Goal: Information Seeking & Learning: Learn about a topic

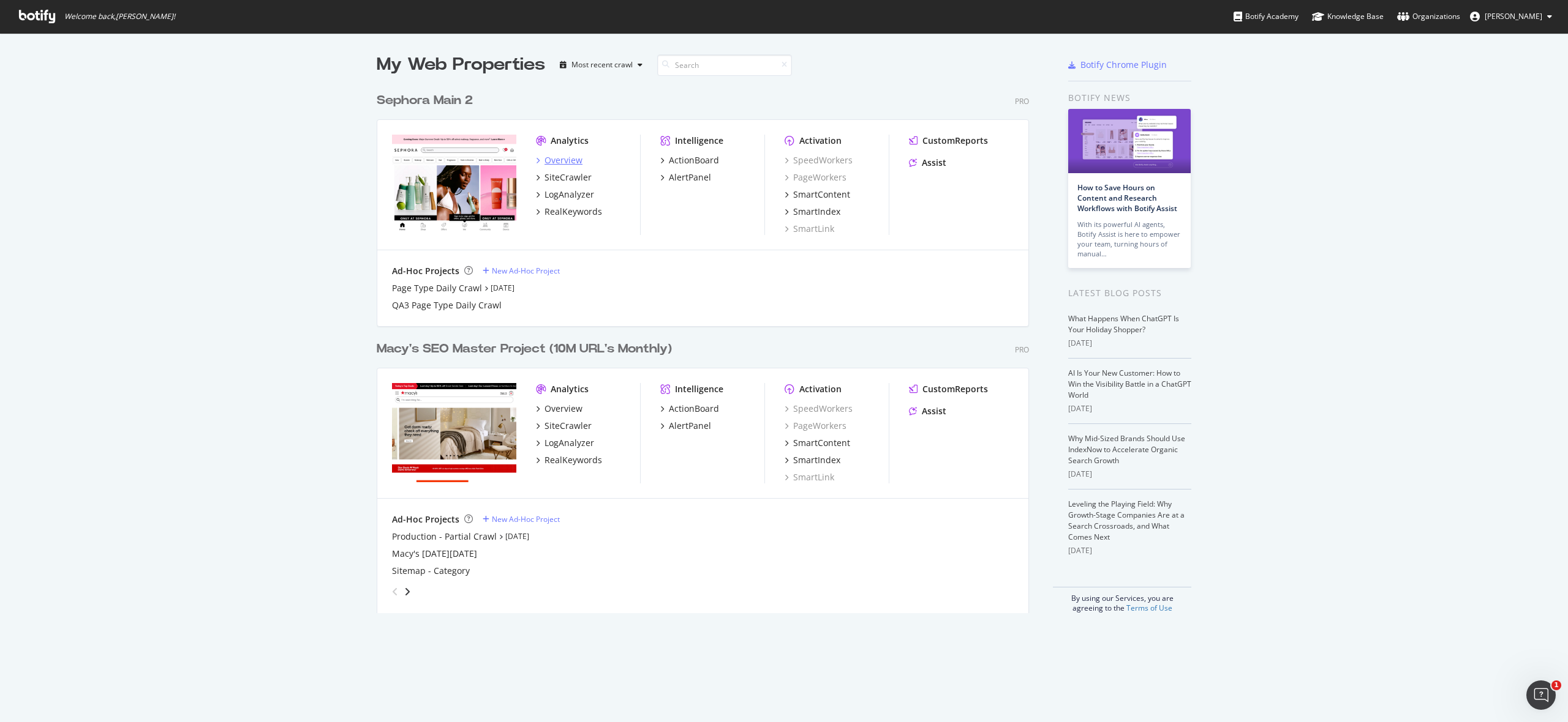
click at [568, 162] on div "Overview" at bounding box center [563, 161] width 38 height 12
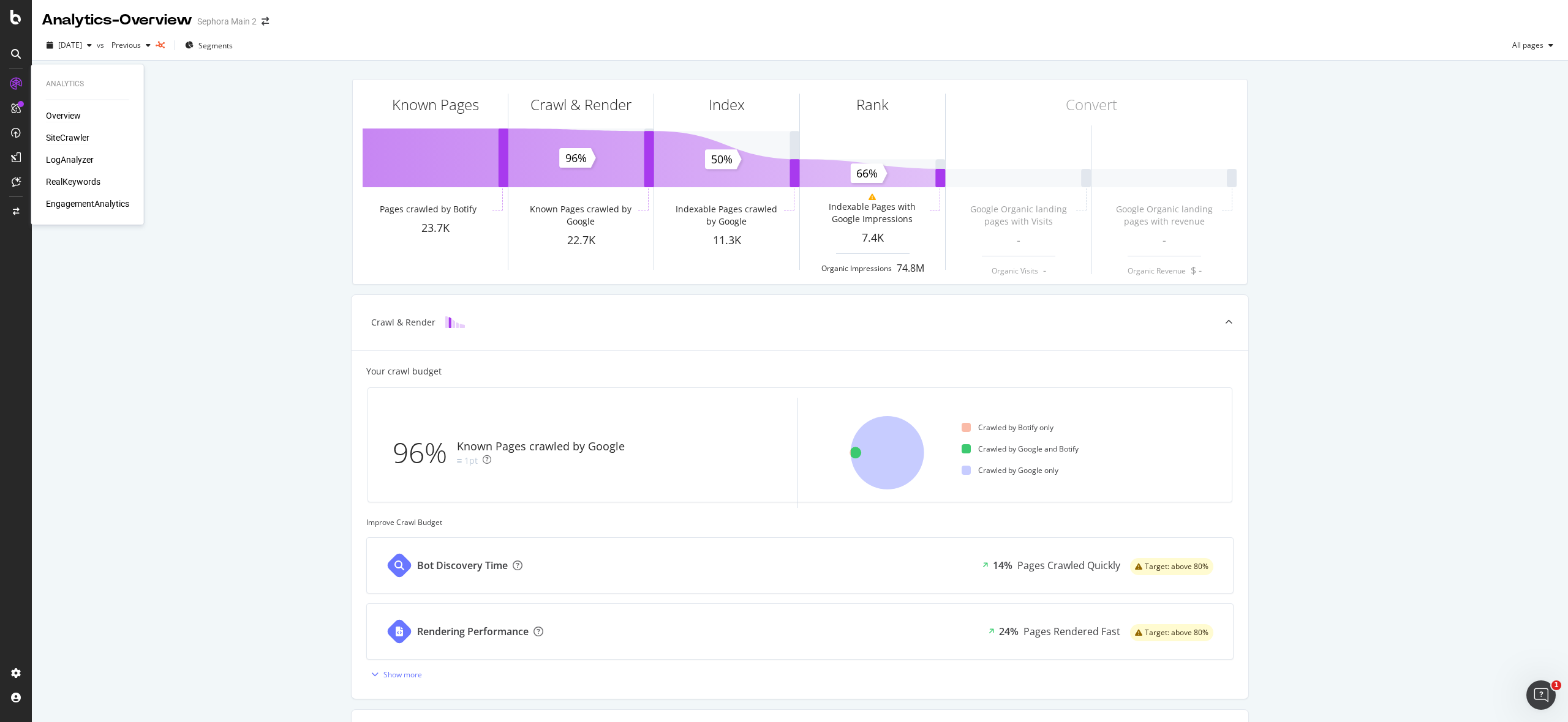
click at [78, 143] on div "SiteCrawler" at bounding box center [68, 137] width 44 height 12
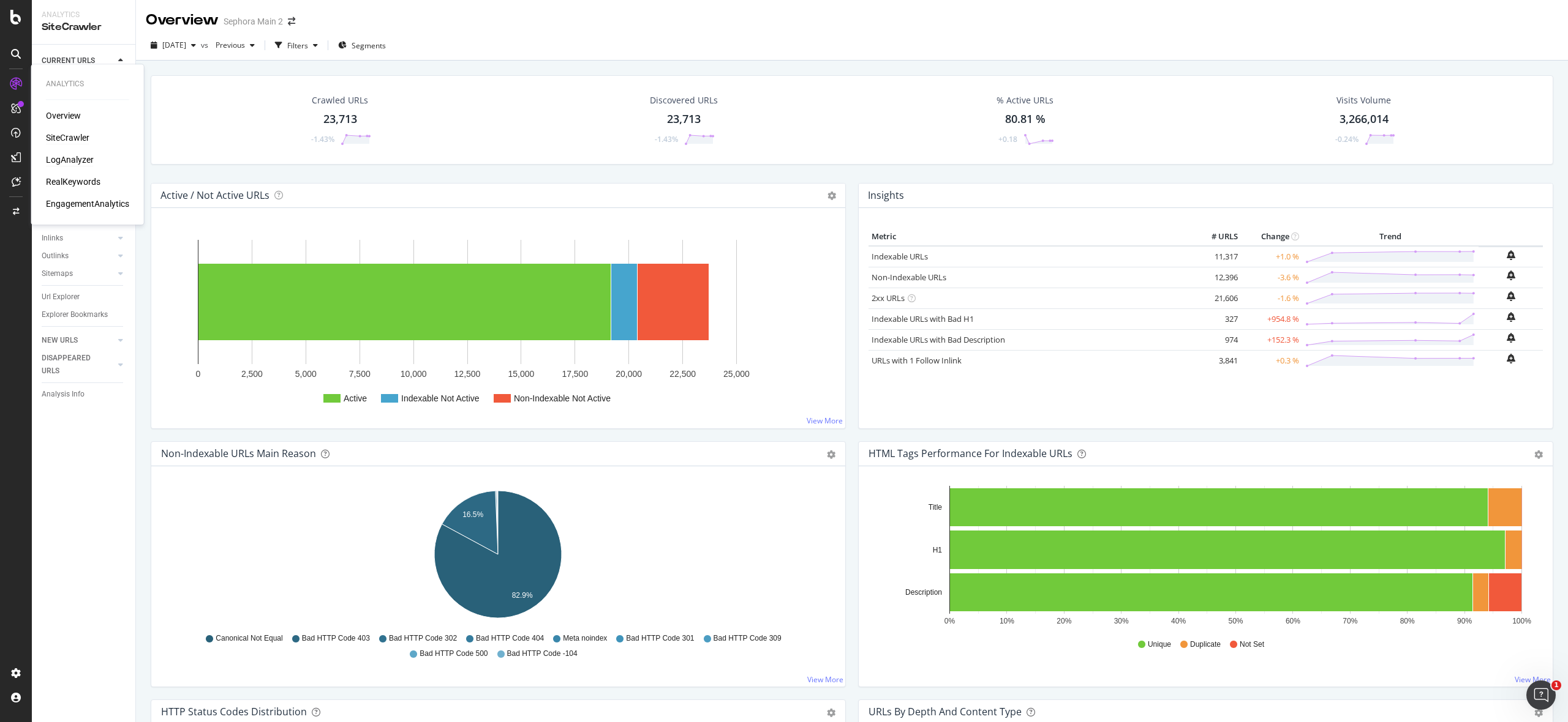
click at [74, 159] on div "LogAnalyzer" at bounding box center [70, 160] width 48 height 12
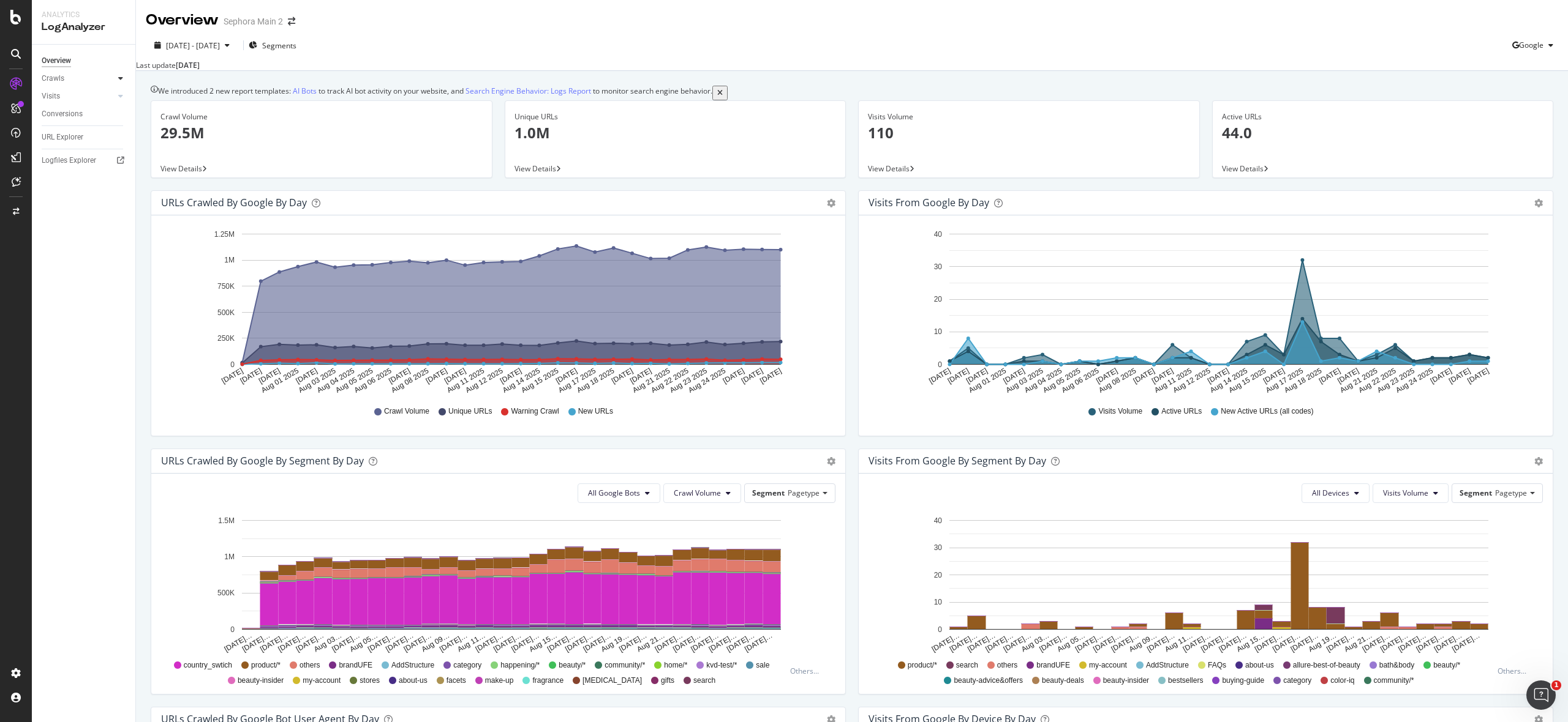
click at [120, 77] on icon at bounding box center [120, 78] width 5 height 8
click at [207, 173] on icon at bounding box center [204, 169] width 5 height 8
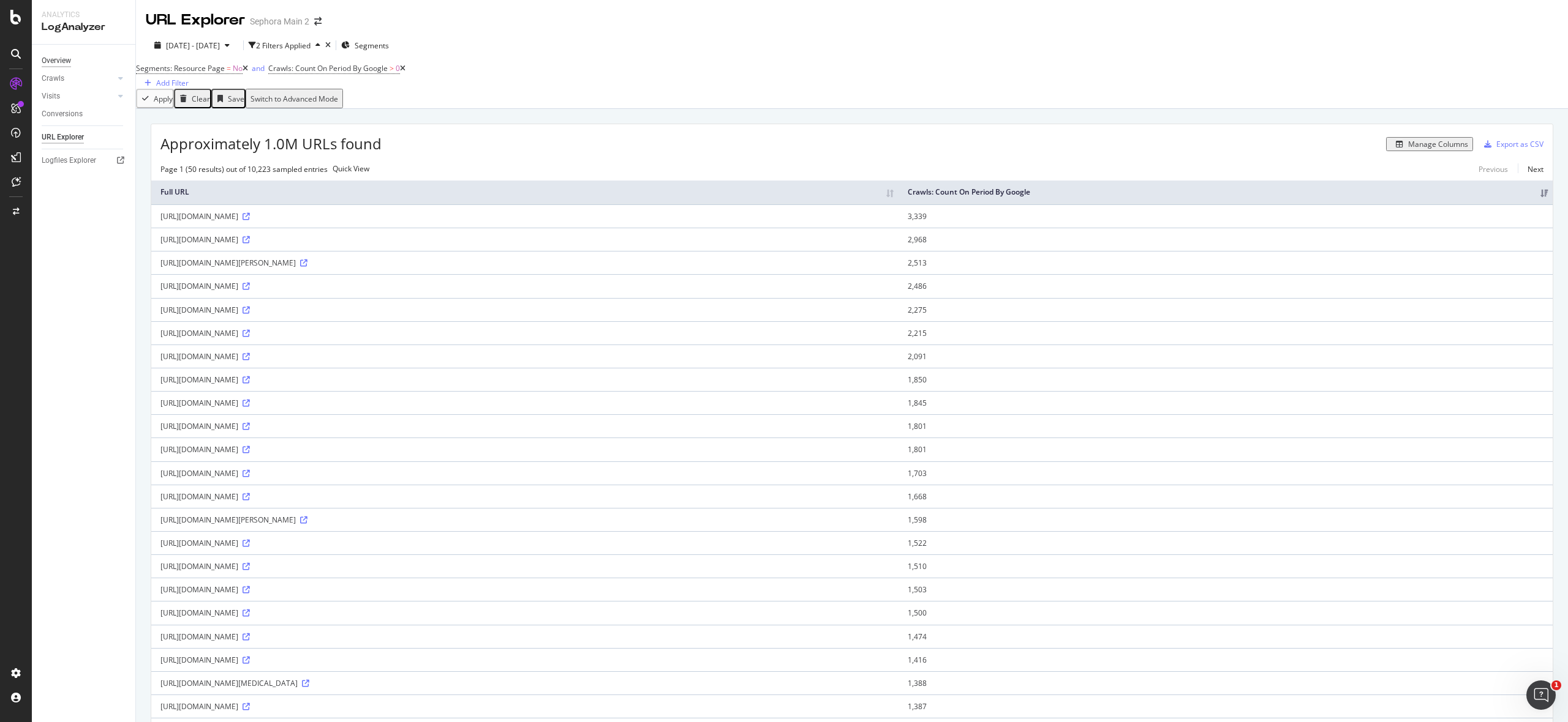
click at [65, 65] on div "Overview" at bounding box center [56, 61] width 29 height 13
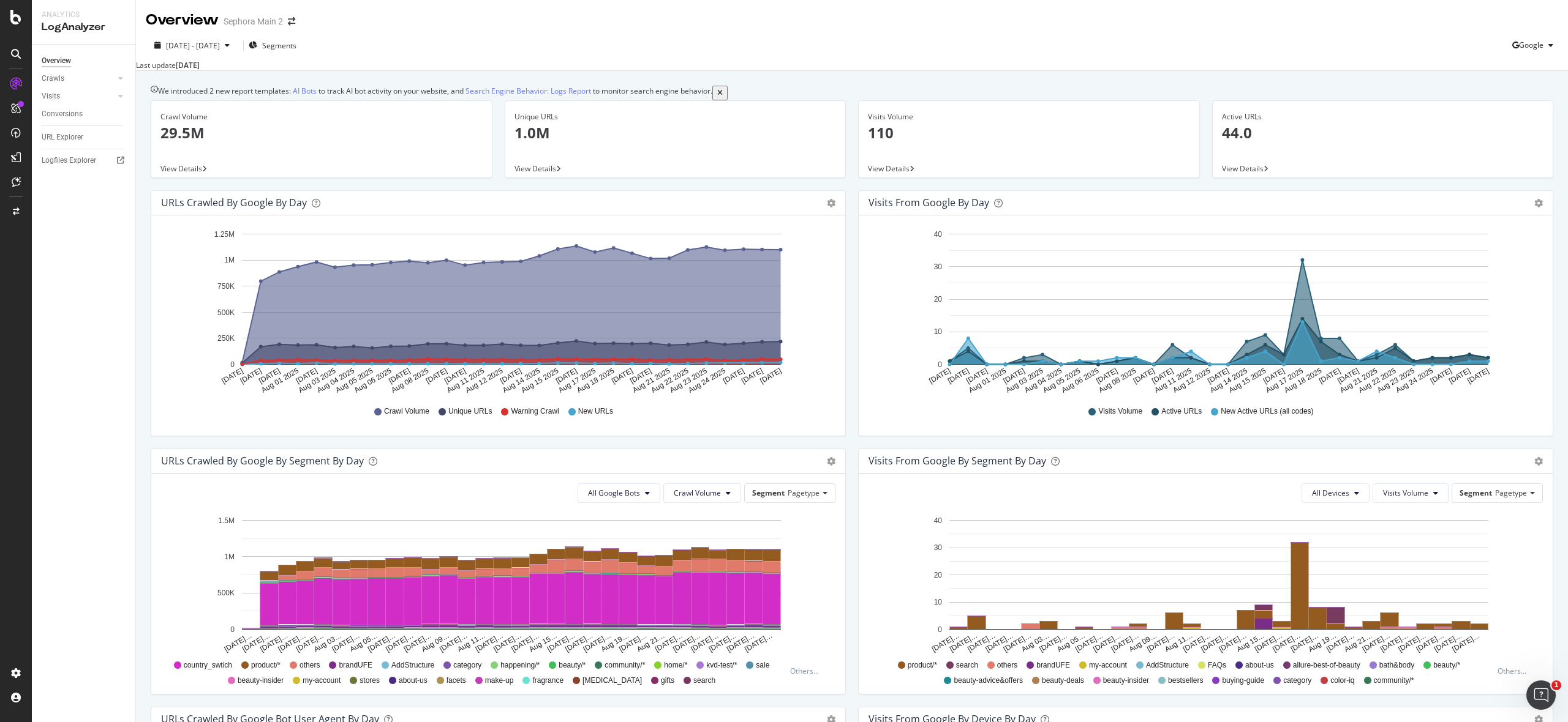
click at [543, 174] on span "View Details" at bounding box center [535, 169] width 41 height 11
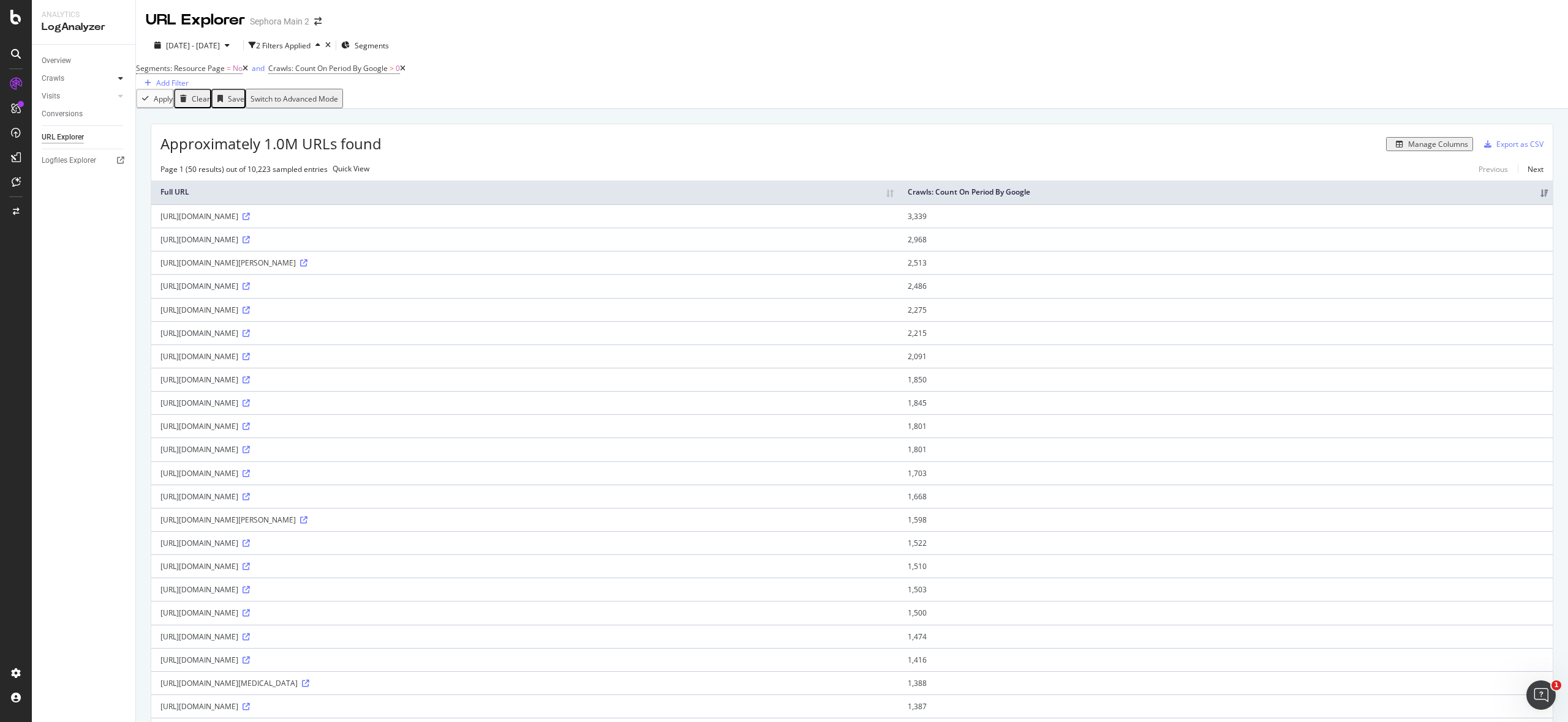
click at [116, 78] on div at bounding box center [121, 78] width 12 height 12
click at [77, 115] on div "Segments Distribution" at bounding box center [81, 121] width 68 height 26
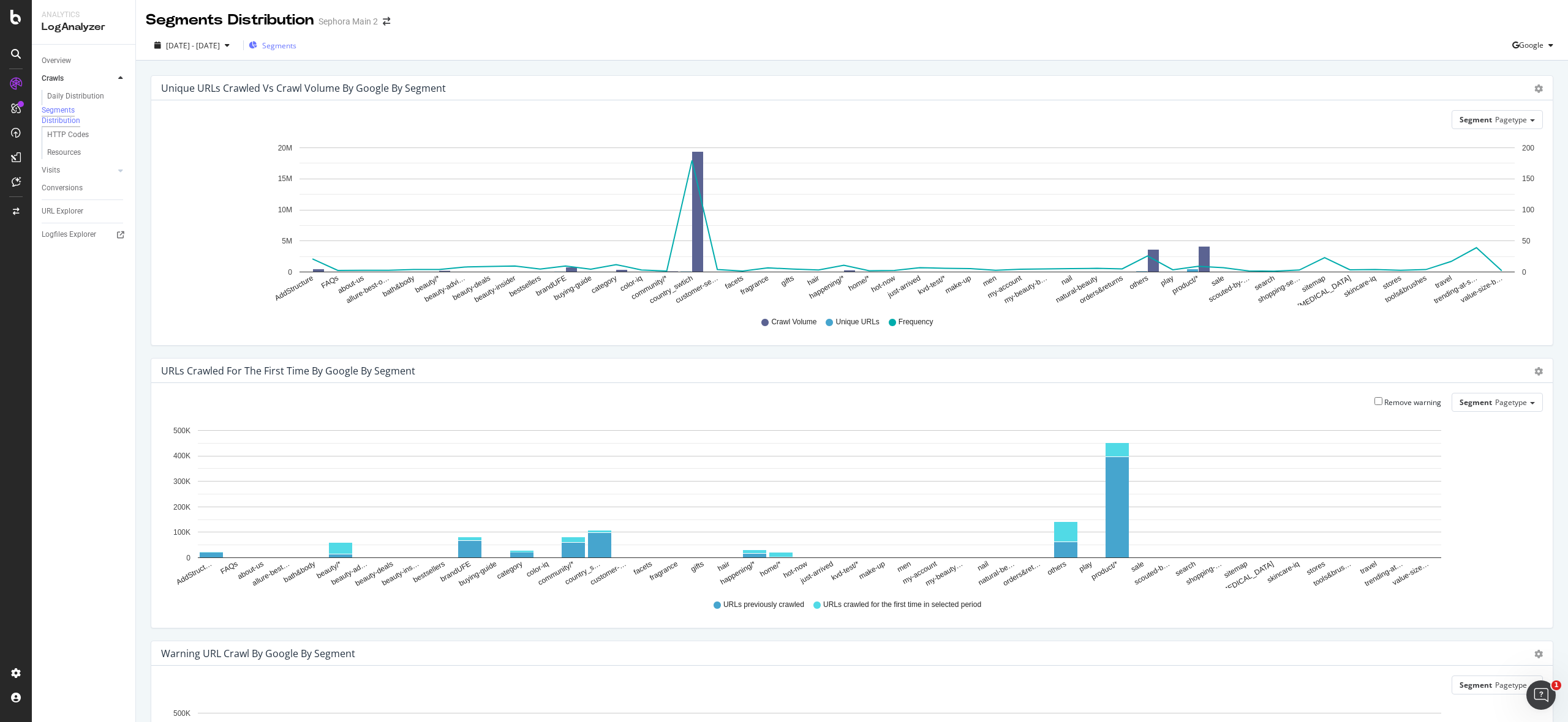
click at [297, 44] on span "Segments" at bounding box center [279, 46] width 35 height 11
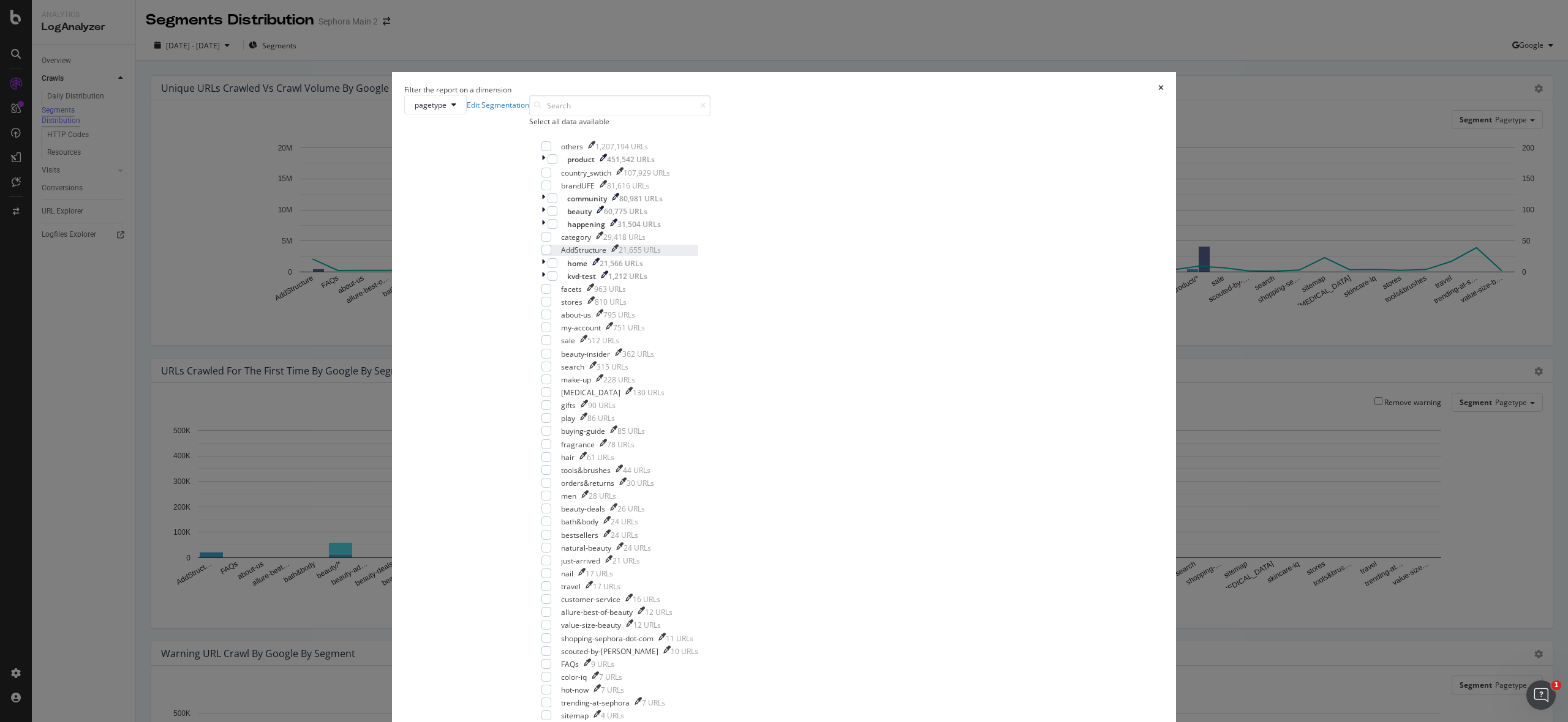
scroll to position [15, 0]
click at [545, 217] on icon "modal" at bounding box center [543, 212] width 4 height 11
click at [559, 216] on div "modal" at bounding box center [553, 211] width 10 height 10
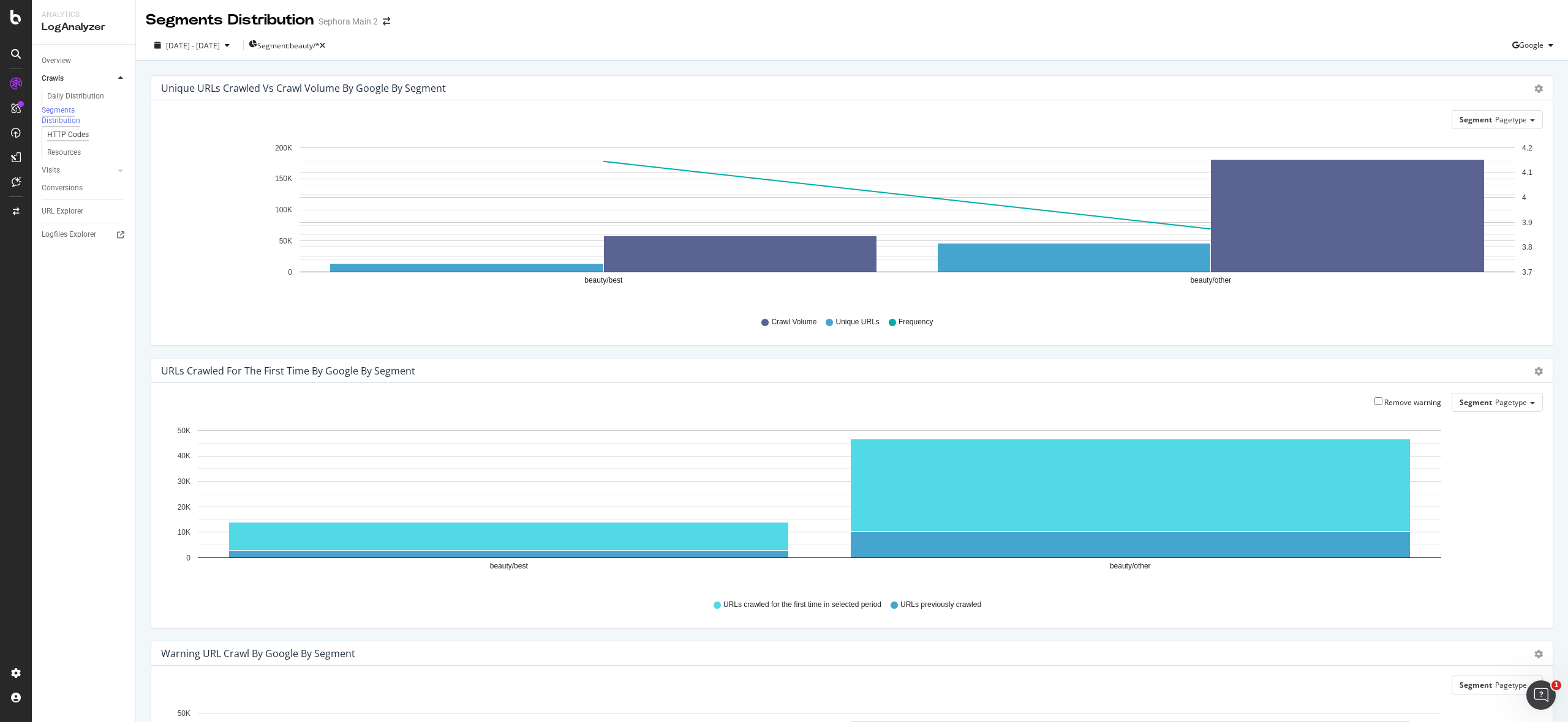
click at [65, 141] on div "HTTP Codes" at bounding box center [68, 134] width 41 height 13
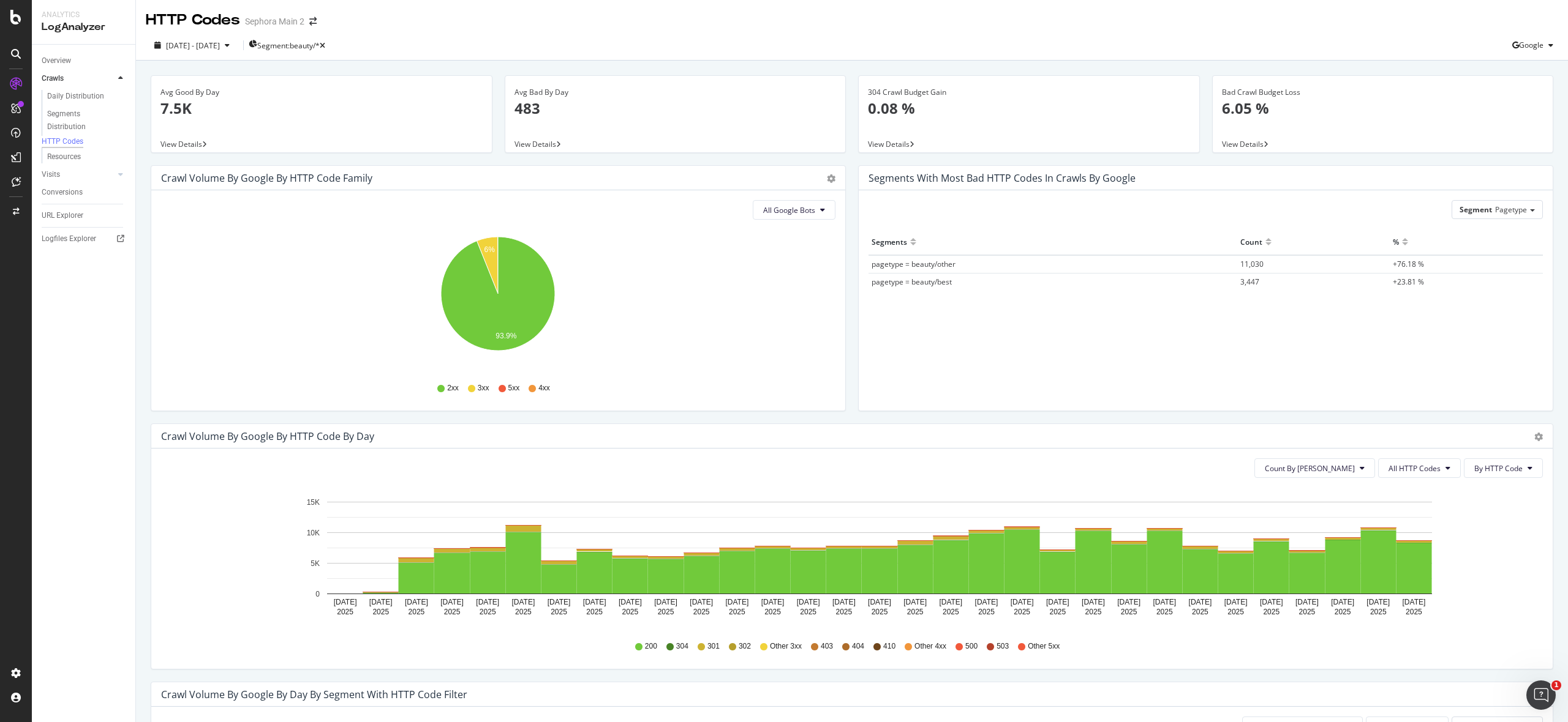
click at [648, 645] on span "200" at bounding box center [651, 647] width 12 height 11
click at [640, 645] on icon at bounding box center [639, 647] width 8 height 8
click at [638, 645] on icon at bounding box center [639, 647] width 8 height 8
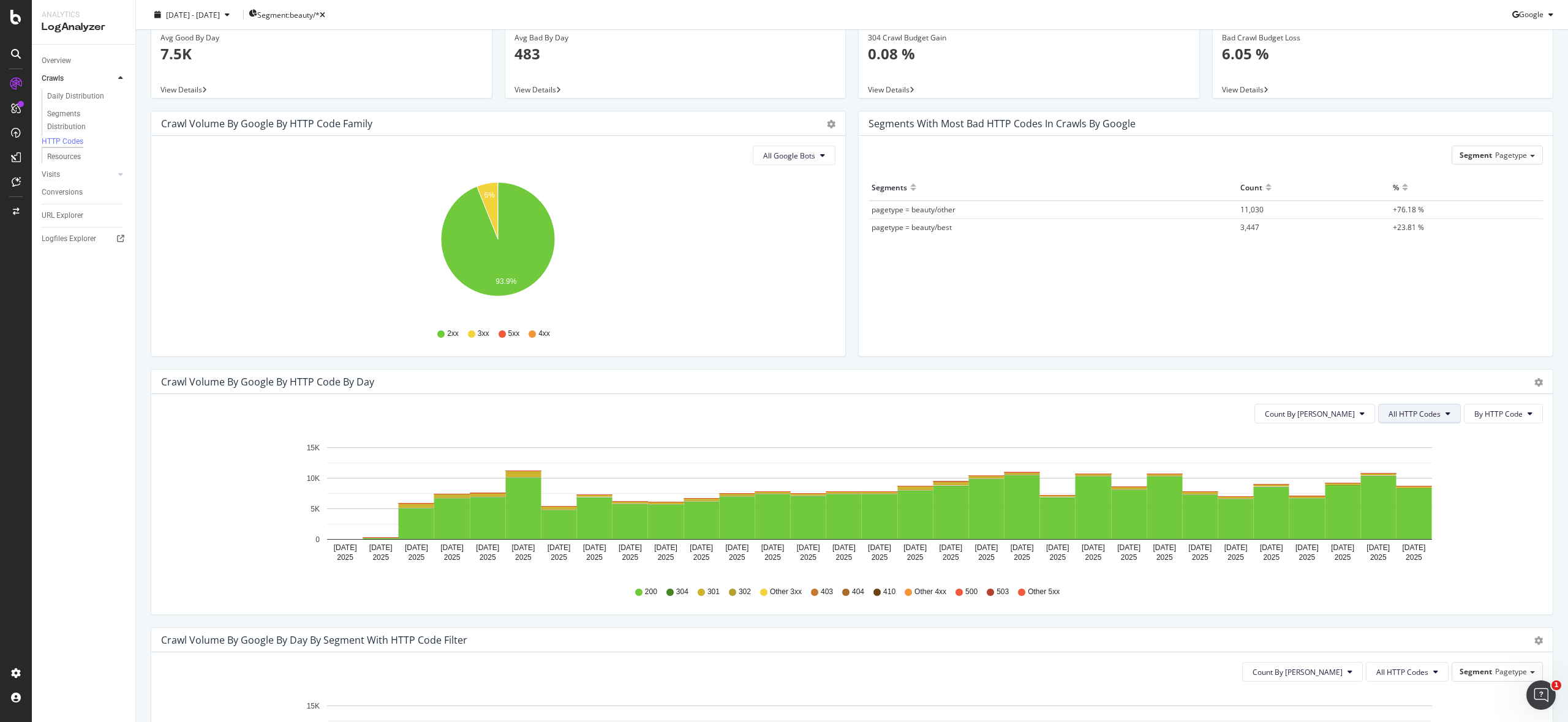
click at [1450, 413] on button "All HTTP Codes" at bounding box center [1419, 414] width 83 height 20
click at [1425, 513] on span "3xx family" at bounding box center [1420, 507] width 62 height 11
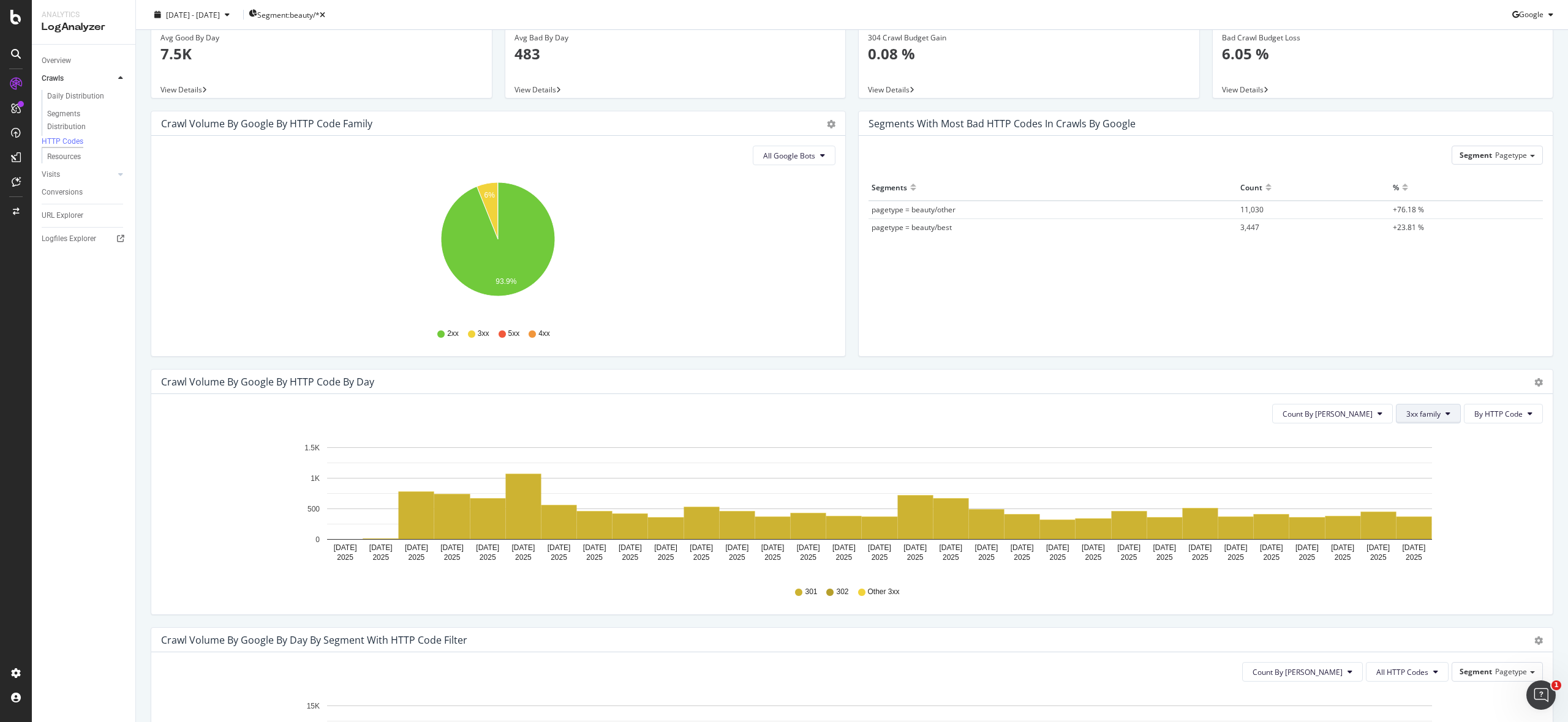
click at [1449, 413] on icon at bounding box center [1448, 414] width 5 height 8
click at [1447, 531] on span "4xx family" at bounding box center [1437, 529] width 62 height 11
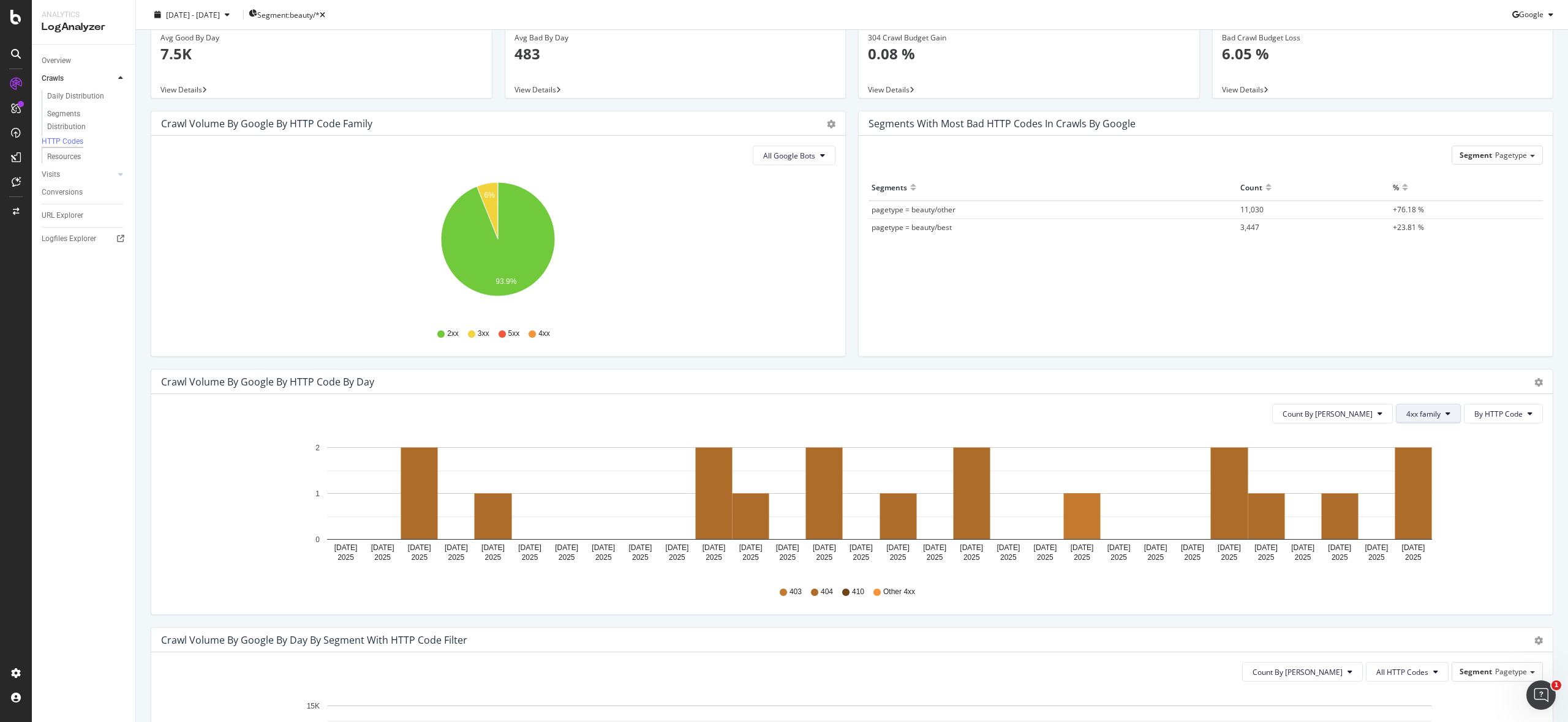
click at [1454, 419] on button "4xx family" at bounding box center [1428, 414] width 65 height 20
click at [1454, 416] on button "4xx family" at bounding box center [1428, 414] width 65 height 20
click at [1440, 505] on span "3xx family" at bounding box center [1437, 507] width 62 height 11
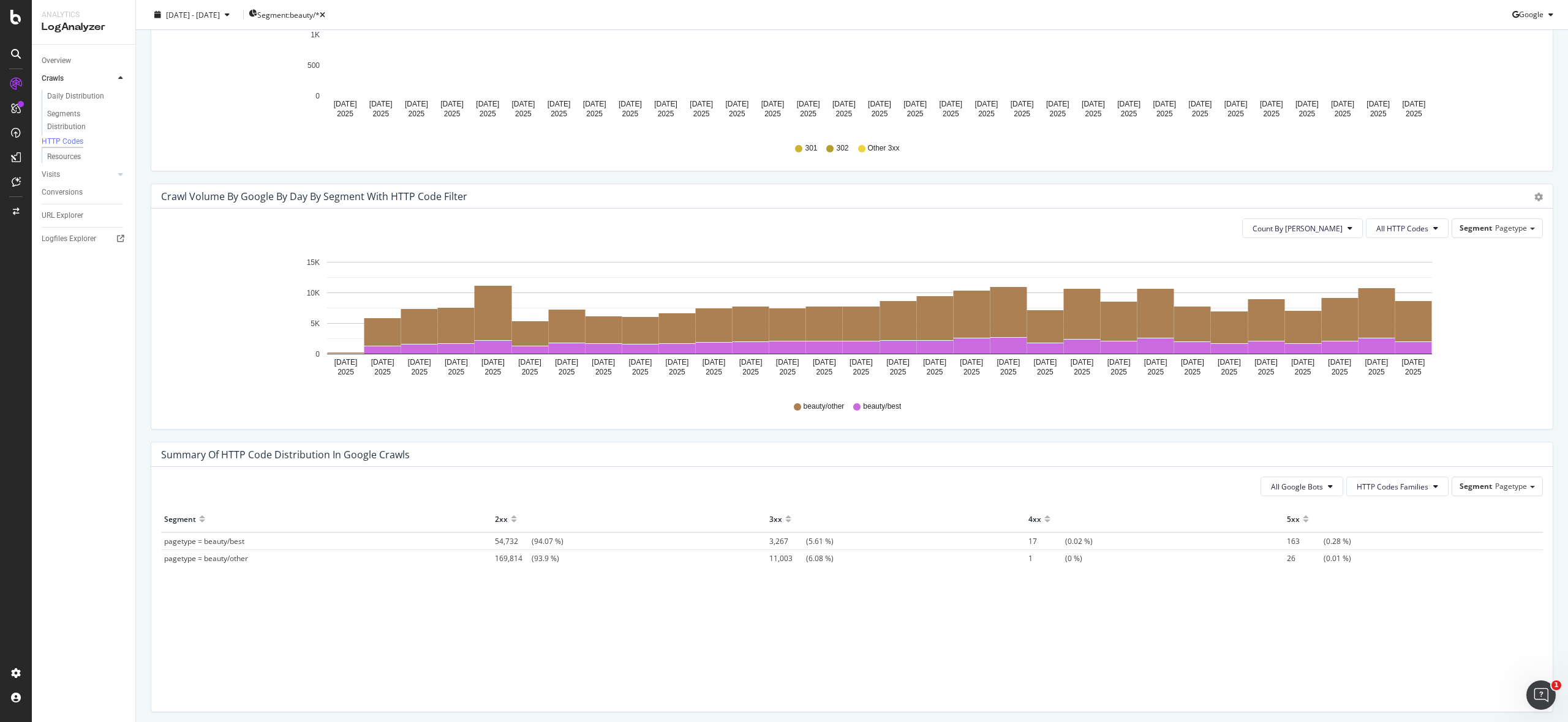
scroll to position [499, 0]
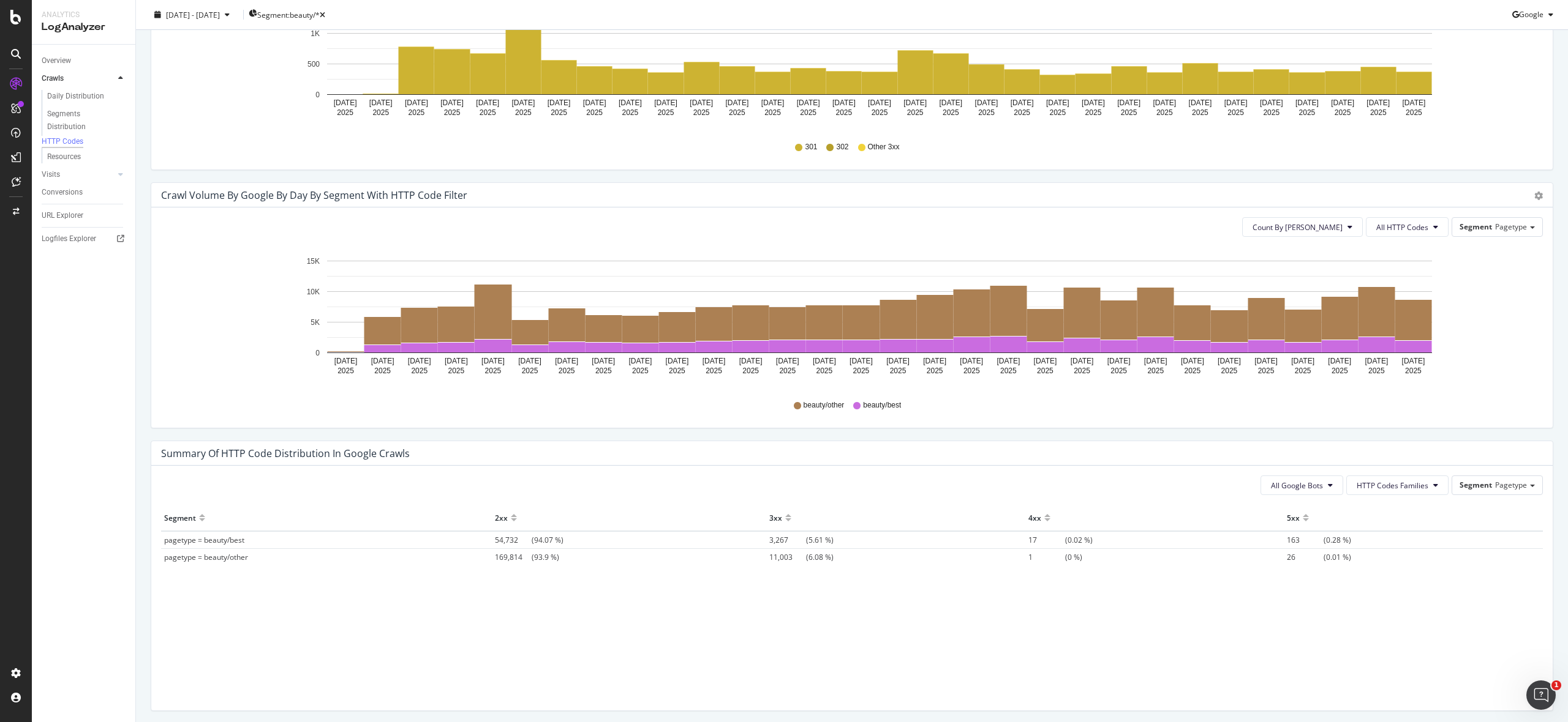
click at [721, 654] on div "Segment 2xx 3xx 4xx 5xx pagetype = beauty/best 54,732 (94.07 %) 3,267 (5.61 %) …" at bounding box center [852, 592] width 1382 height 175
click at [228, 543] on span "pagetype = beauty/best" at bounding box center [204, 540] width 80 height 11
click at [534, 540] on span "54,732 (94.07 %)" at bounding box center [529, 540] width 68 height 11
click at [772, 539] on span "3,267" at bounding box center [787, 540] width 37 height 11
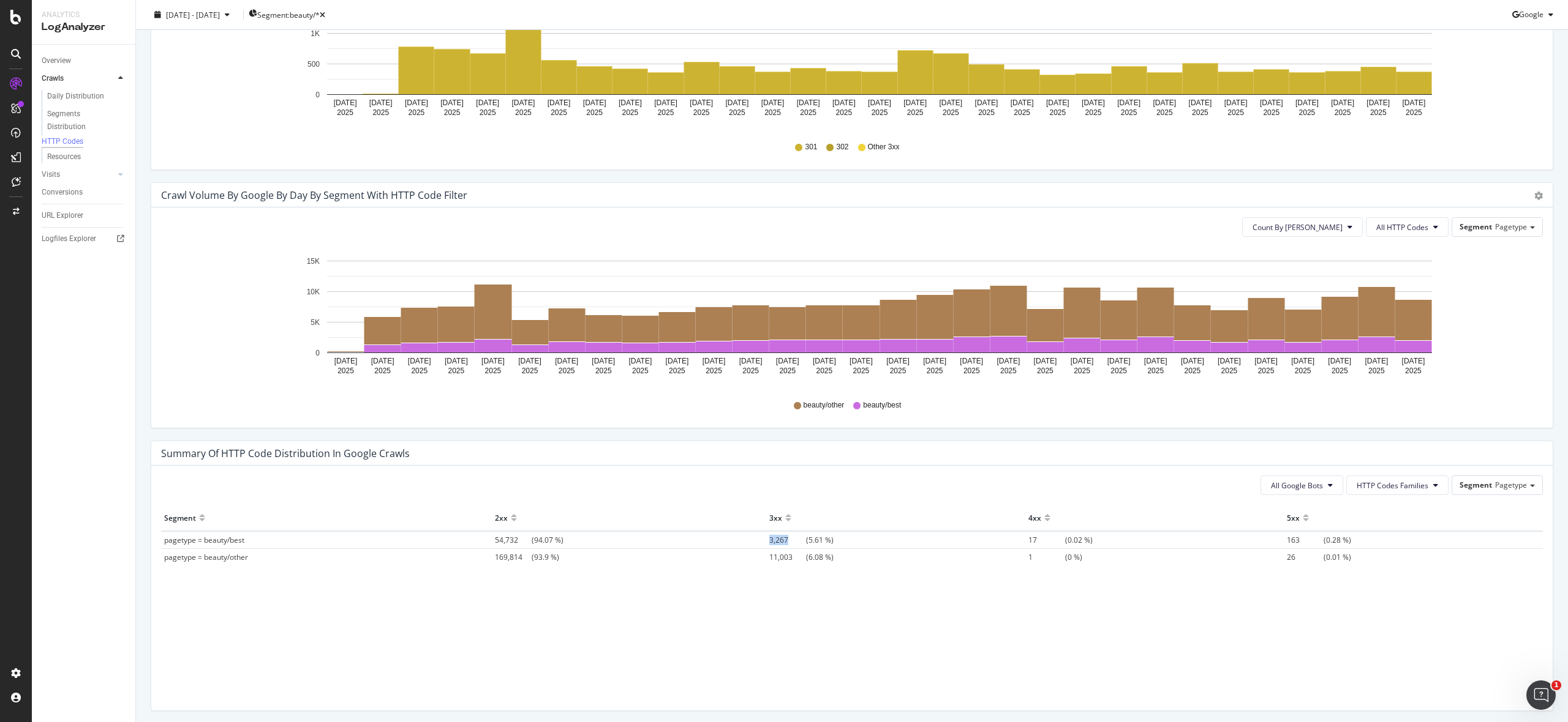
click at [772, 539] on span "3,267" at bounding box center [787, 540] width 37 height 11
click at [1153, 536] on td "17 (0.02 %)" at bounding box center [1154, 540] width 259 height 18
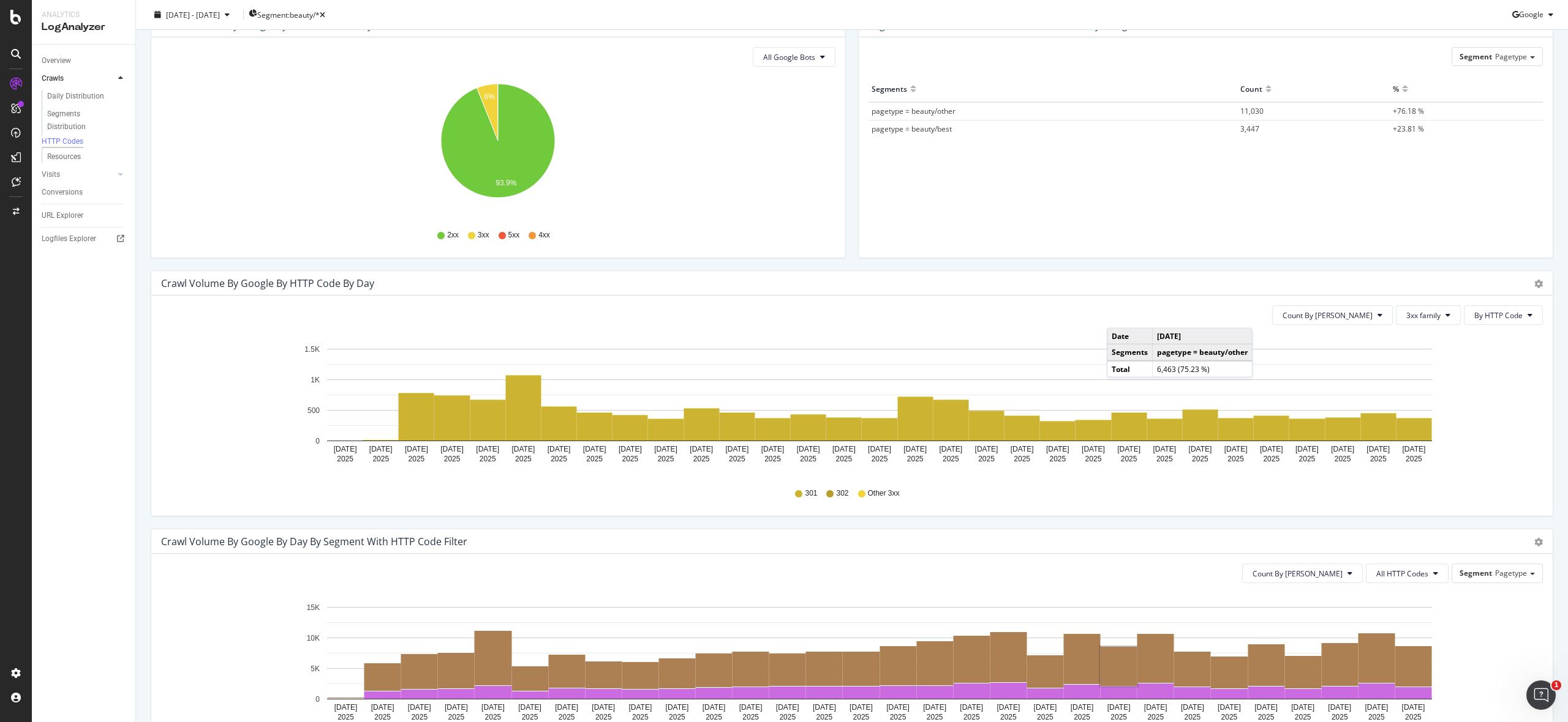
scroll to position [136, 0]
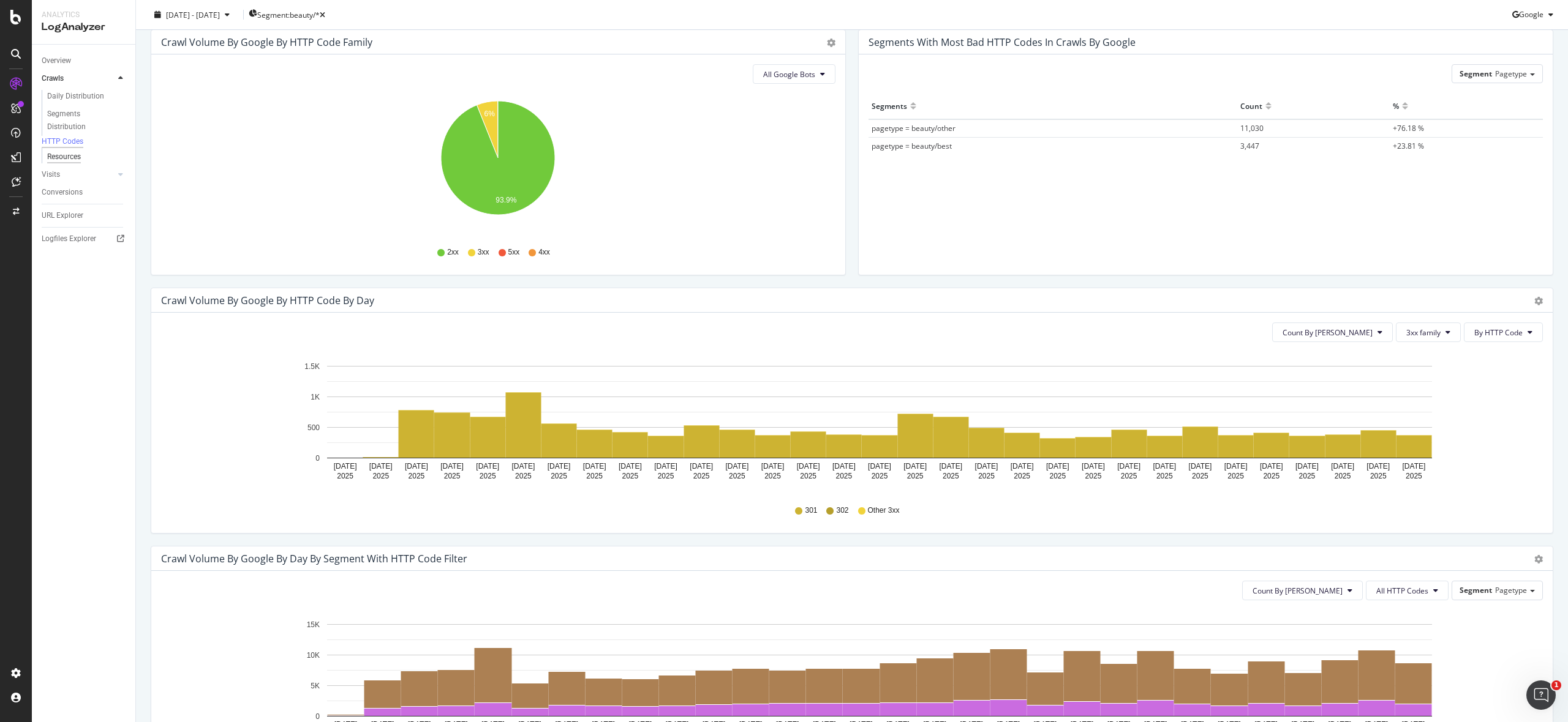
click at [74, 164] on div "Resources" at bounding box center [64, 157] width 34 height 13
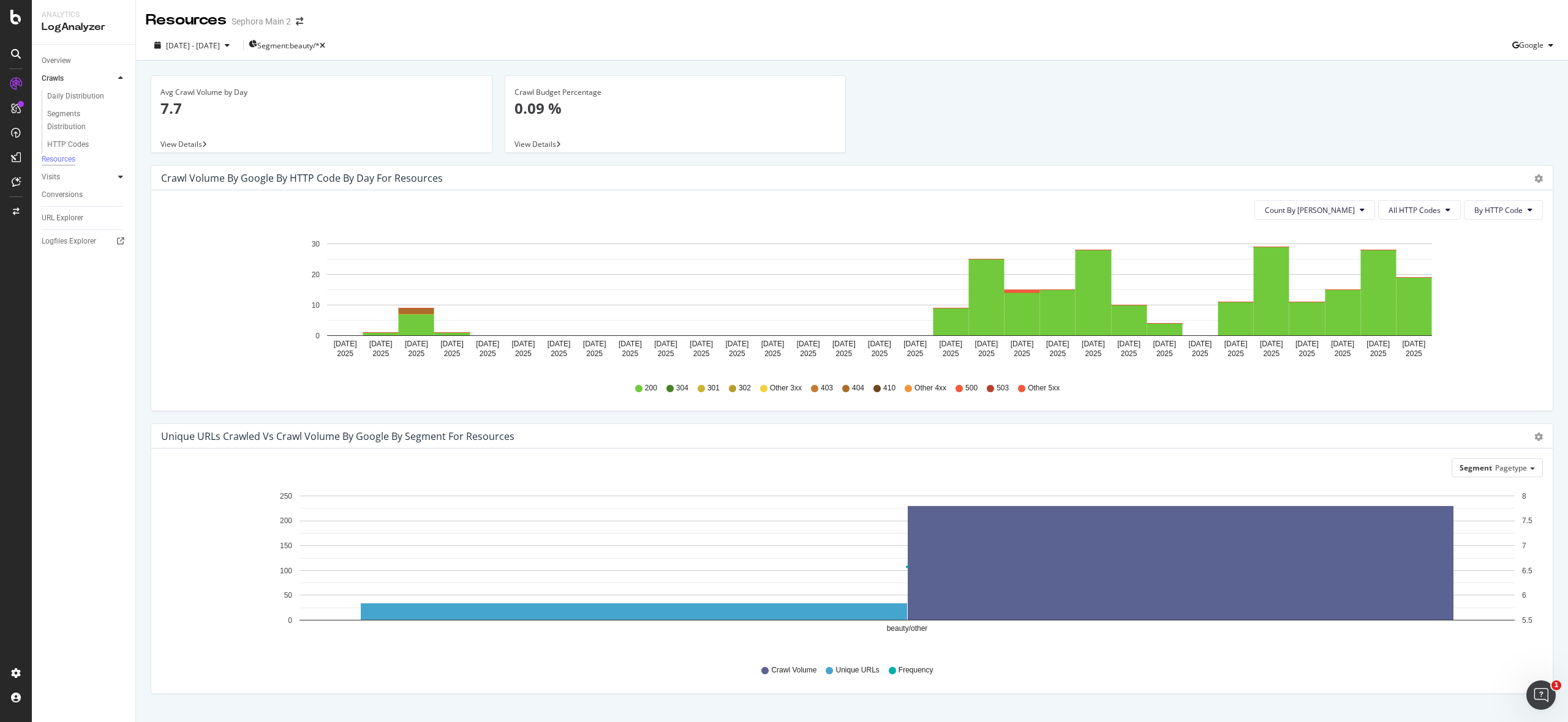
click at [121, 181] on icon at bounding box center [120, 177] width 5 height 8
click at [120, 80] on icon at bounding box center [120, 78] width 5 height 8
click at [71, 112] on div "Segments Distribution" at bounding box center [81, 121] width 68 height 26
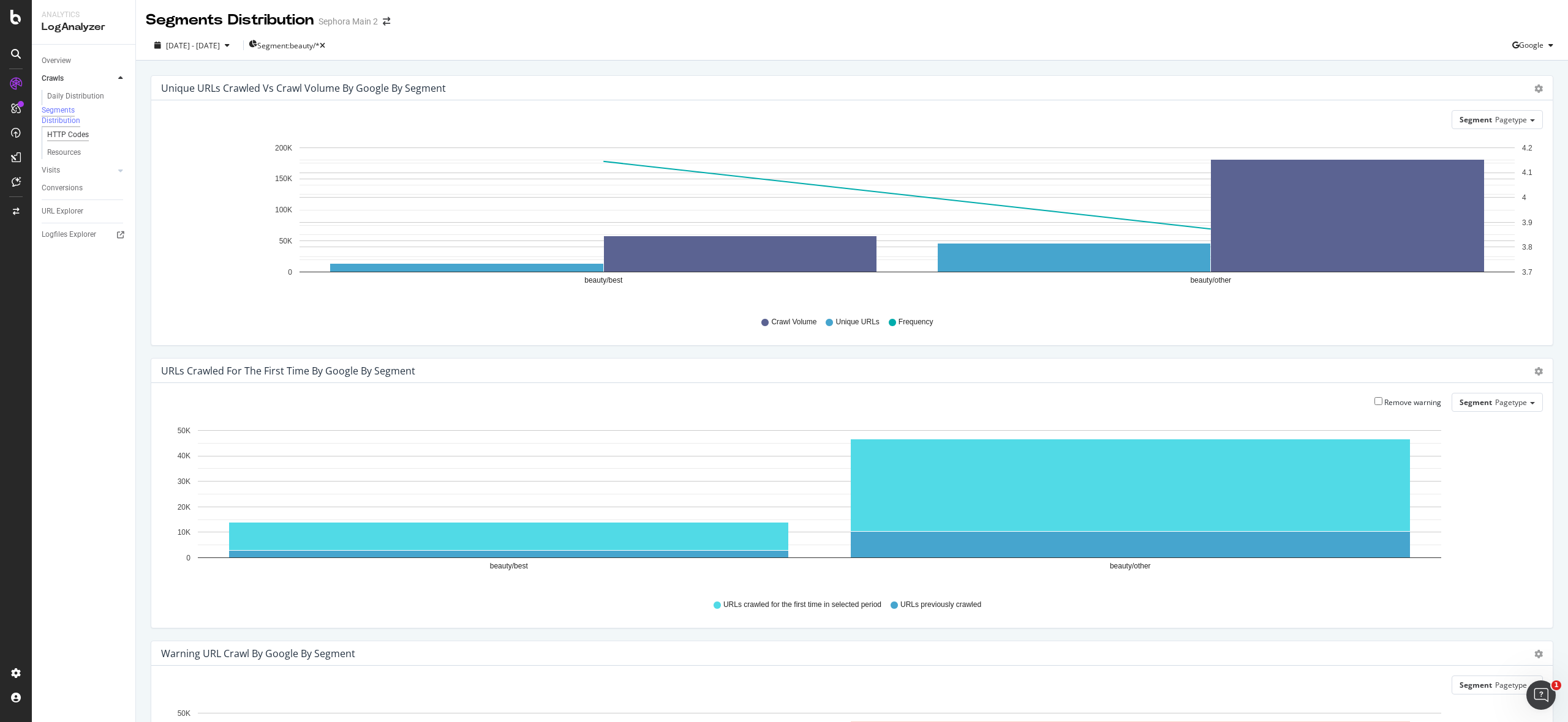
click at [85, 141] on div "HTTP Codes" at bounding box center [68, 134] width 41 height 13
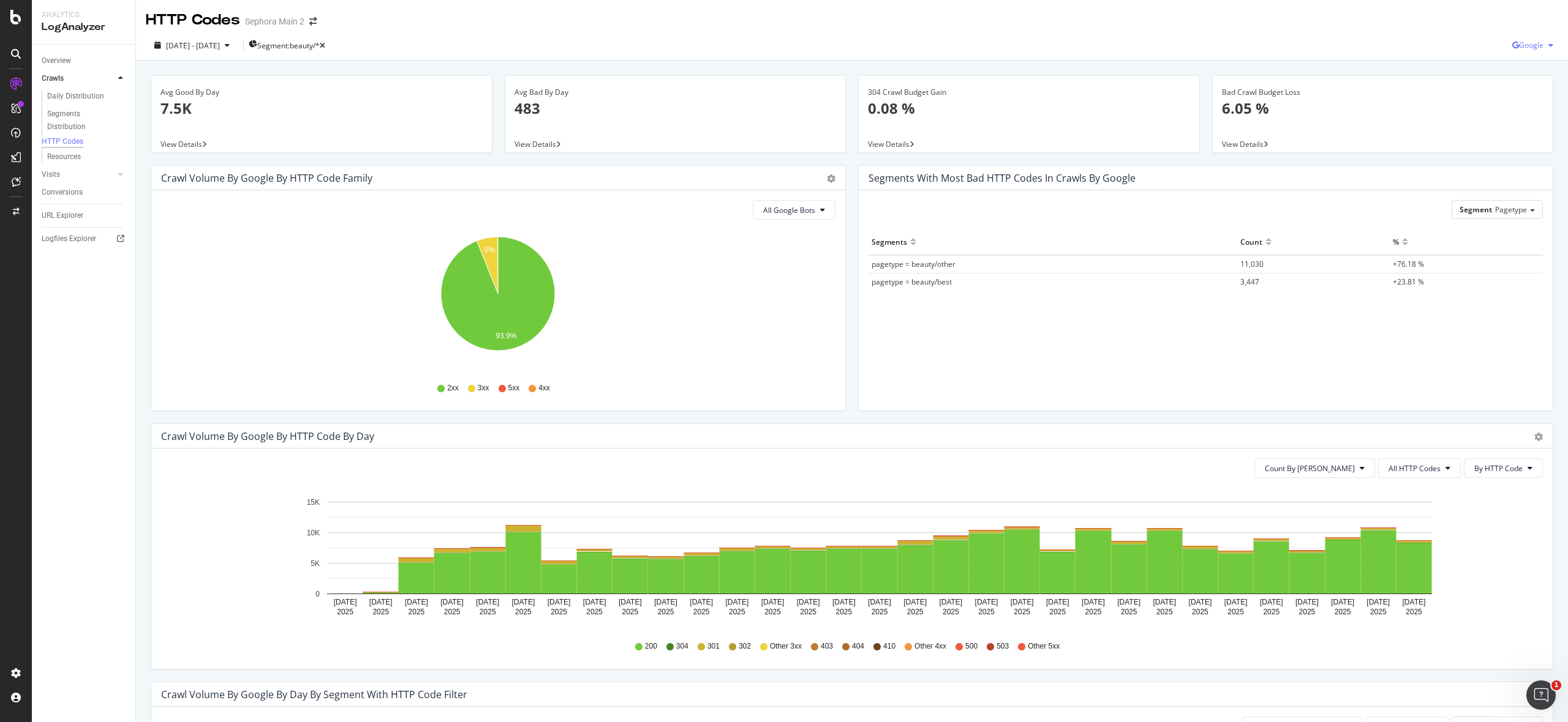
click at [1549, 43] on icon "button" at bounding box center [1551, 45] width 5 height 8
click at [1339, 65] on div "Avg Good By Day 7.5K View Details Avg Bad By Day 483 View Details 304 Crawl Bud…" at bounding box center [852, 663] width 1432 height 1205
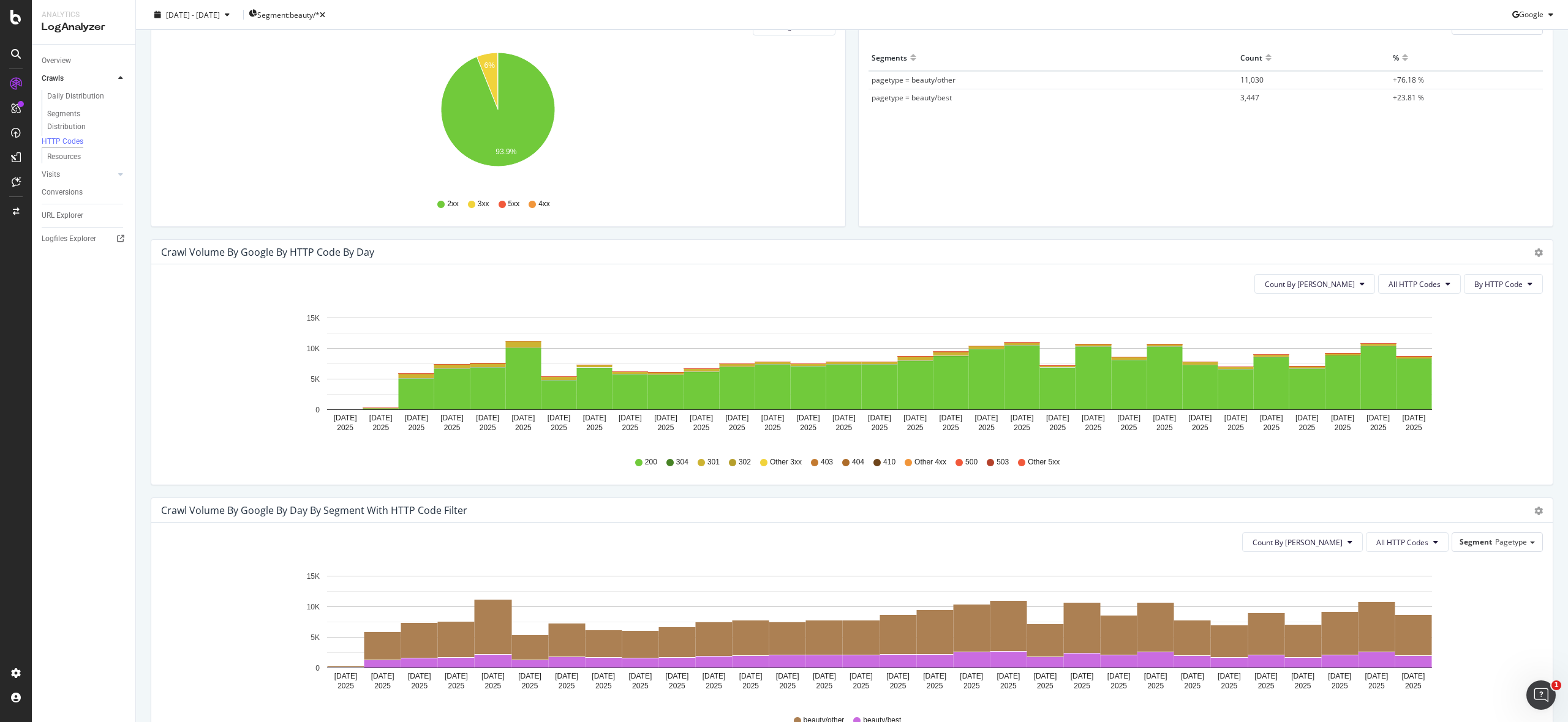
scroll to position [185, 0]
click at [1531, 286] on icon at bounding box center [1530, 284] width 5 height 8
click at [1447, 284] on icon at bounding box center [1448, 284] width 5 height 8
click at [1419, 371] on span "3xx family" at bounding box center [1420, 376] width 62 height 11
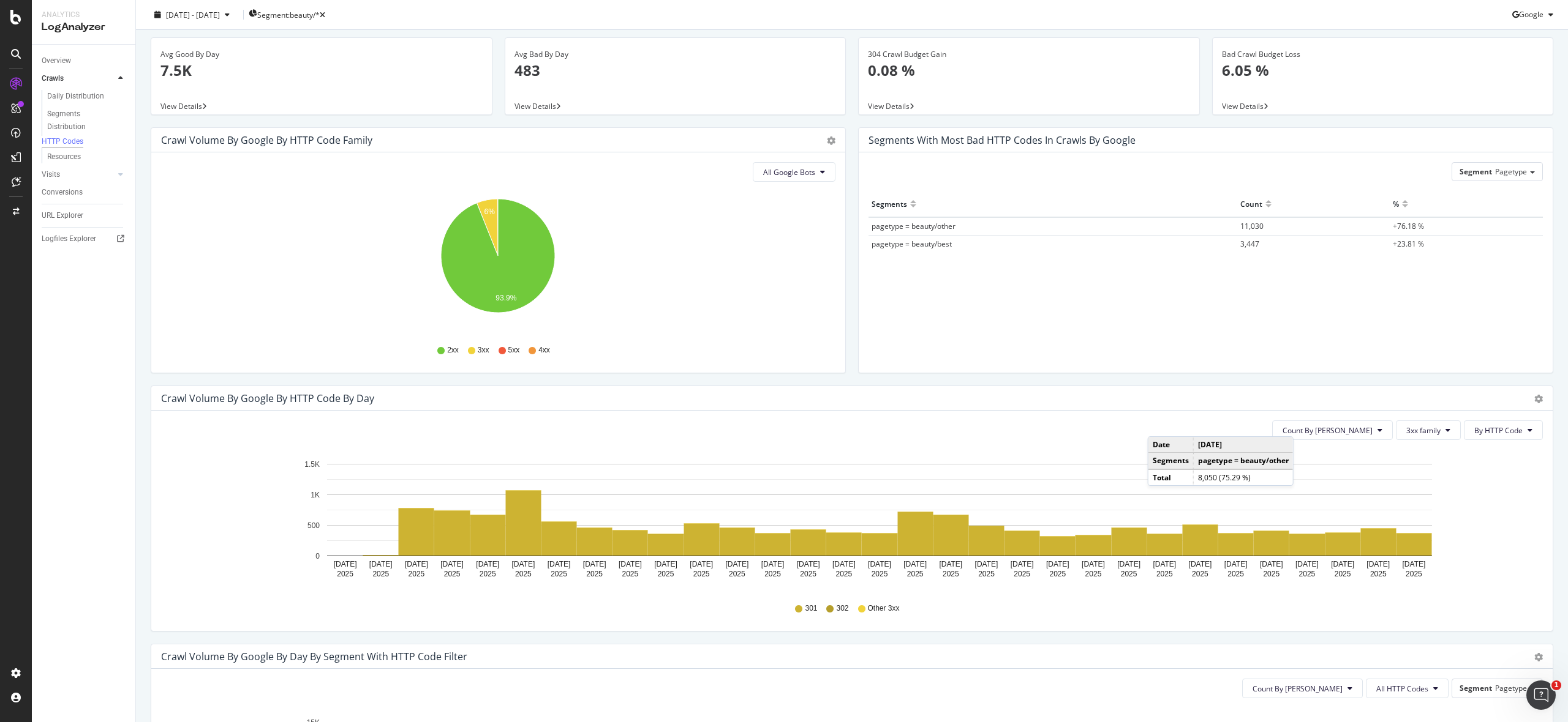
scroll to position [0, 0]
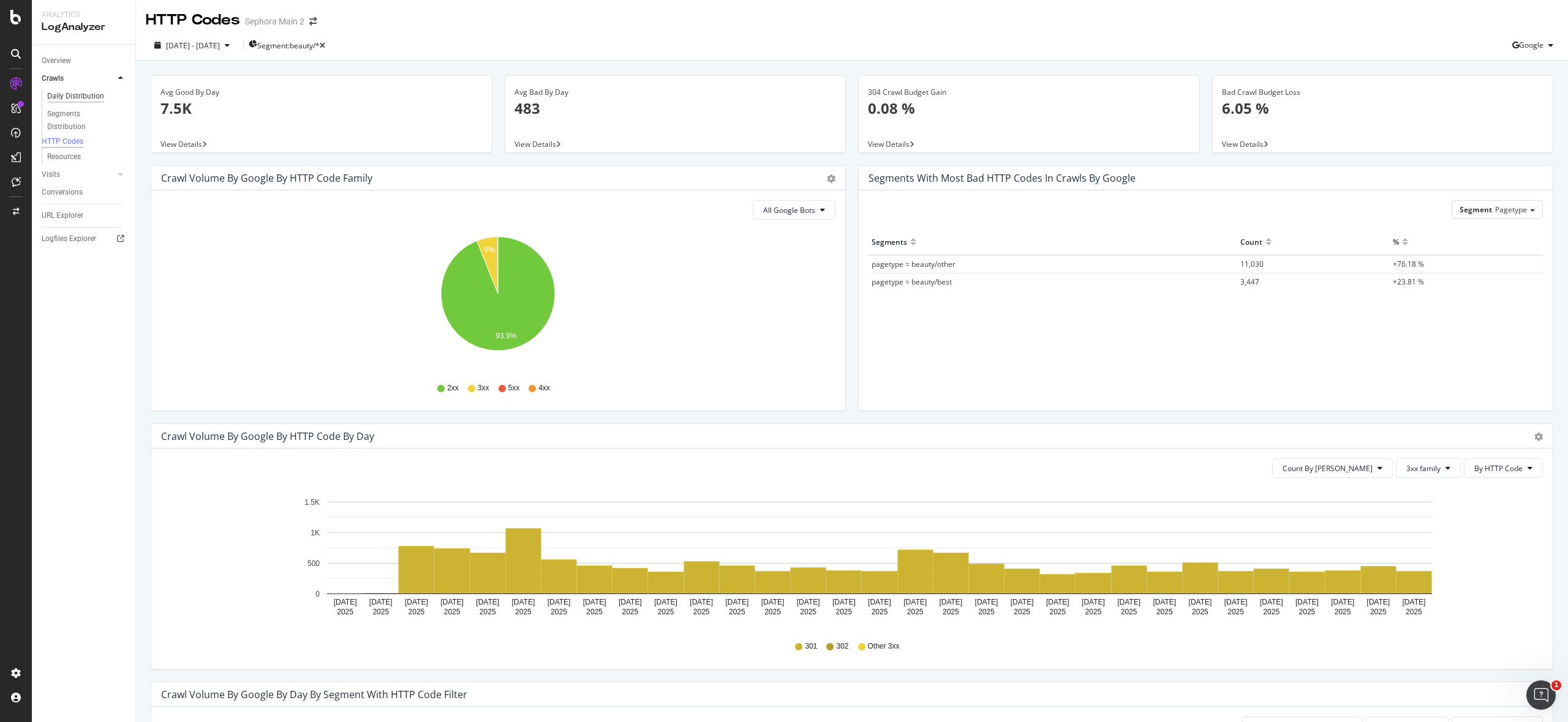
click at [64, 99] on div "Daily Distribution" at bounding box center [76, 96] width 57 height 13
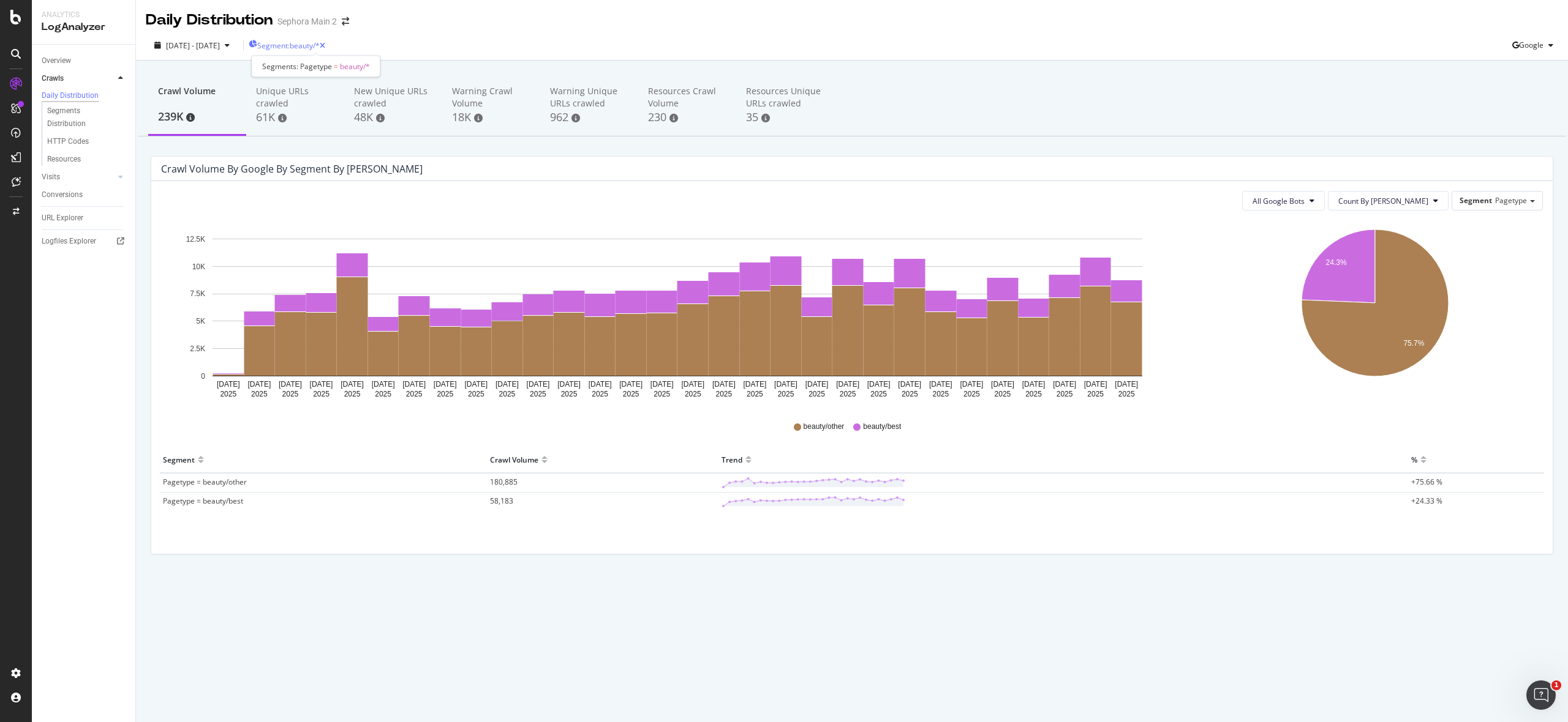
click at [320, 41] on span "Segment: beauty/*" at bounding box center [288, 46] width 62 height 11
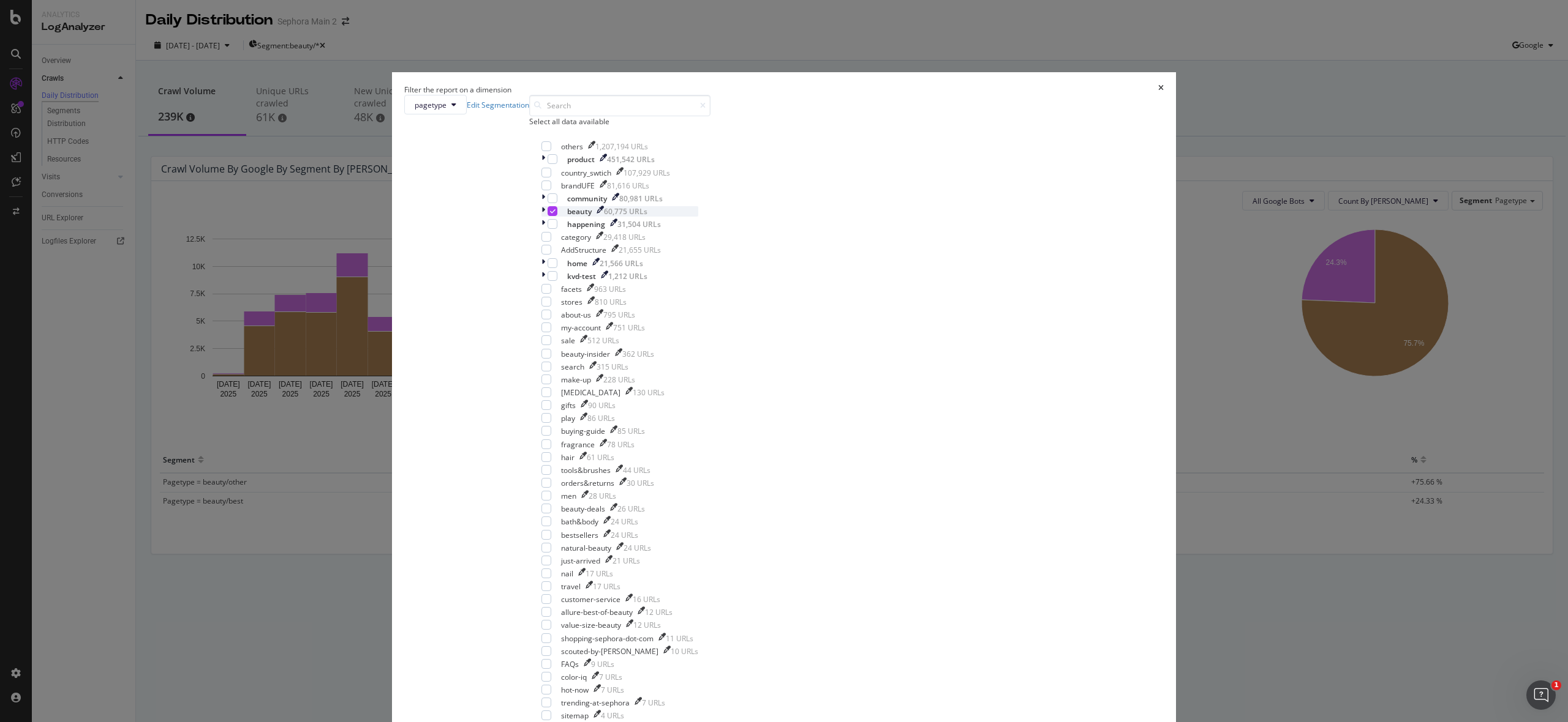
click at [556, 214] on icon "modal" at bounding box center [552, 211] width 5 height 6
click at [710, 116] on input "modal" at bounding box center [620, 105] width 181 height 22
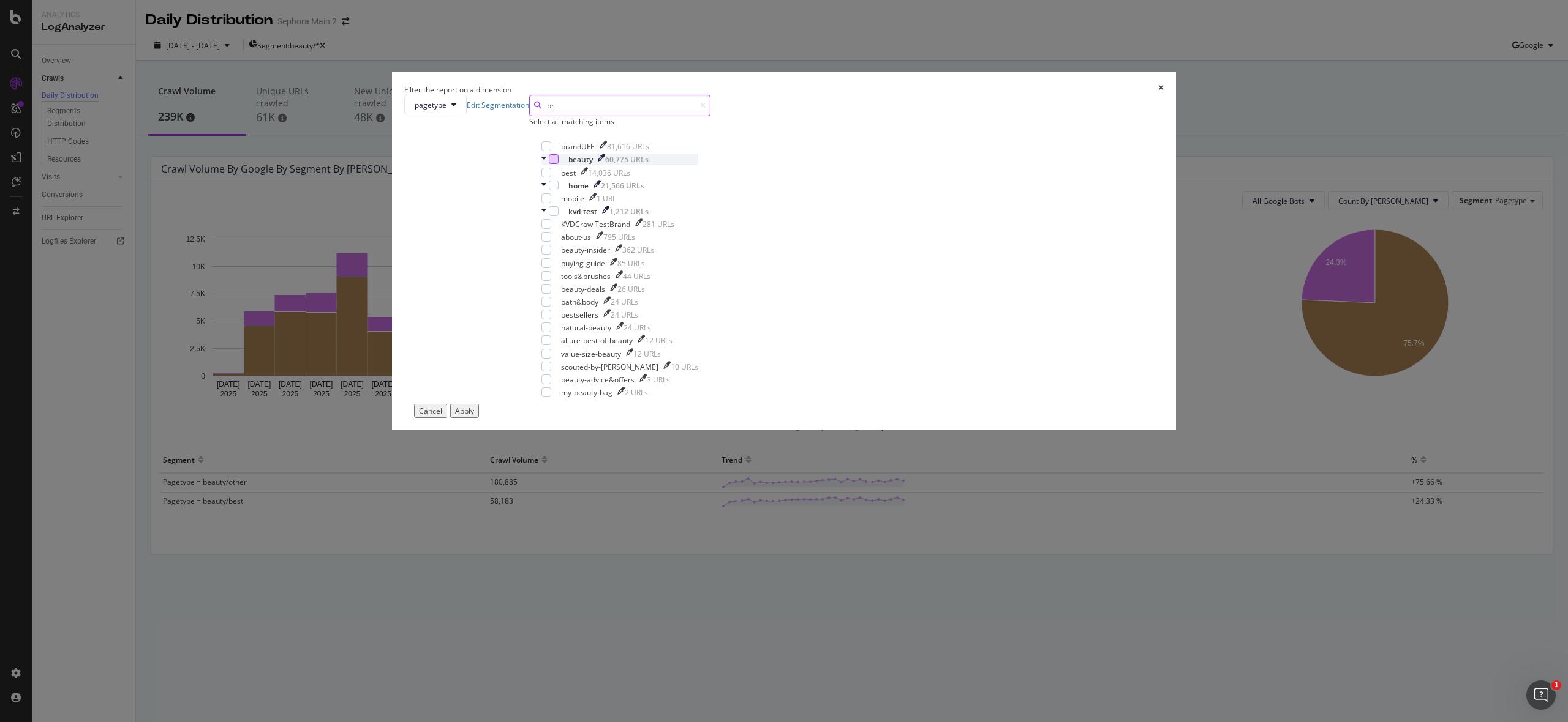
scroll to position [0, 0]
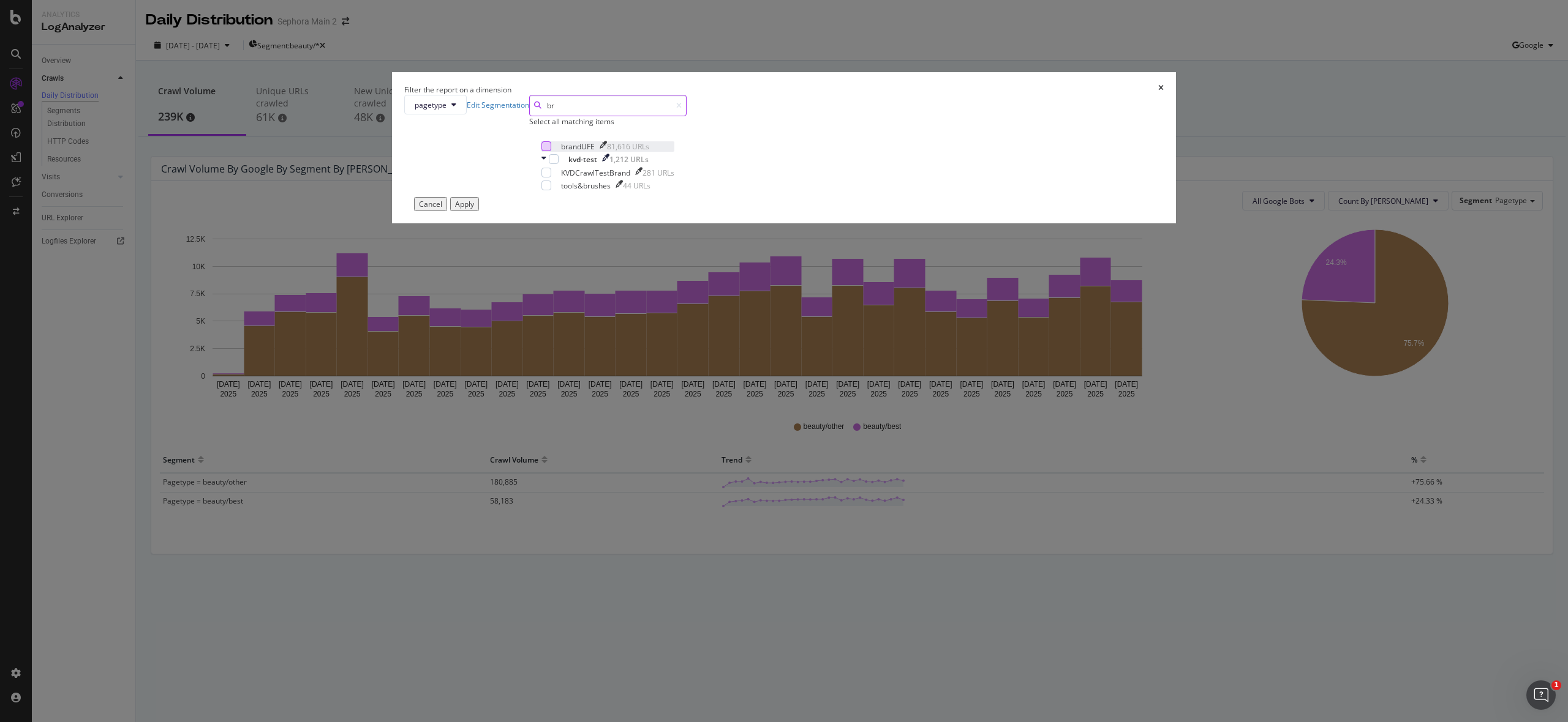
type input "br"
click at [551, 151] on div "modal" at bounding box center [546, 146] width 10 height 10
click at [474, 209] on div "Apply" at bounding box center [464, 204] width 19 height 11
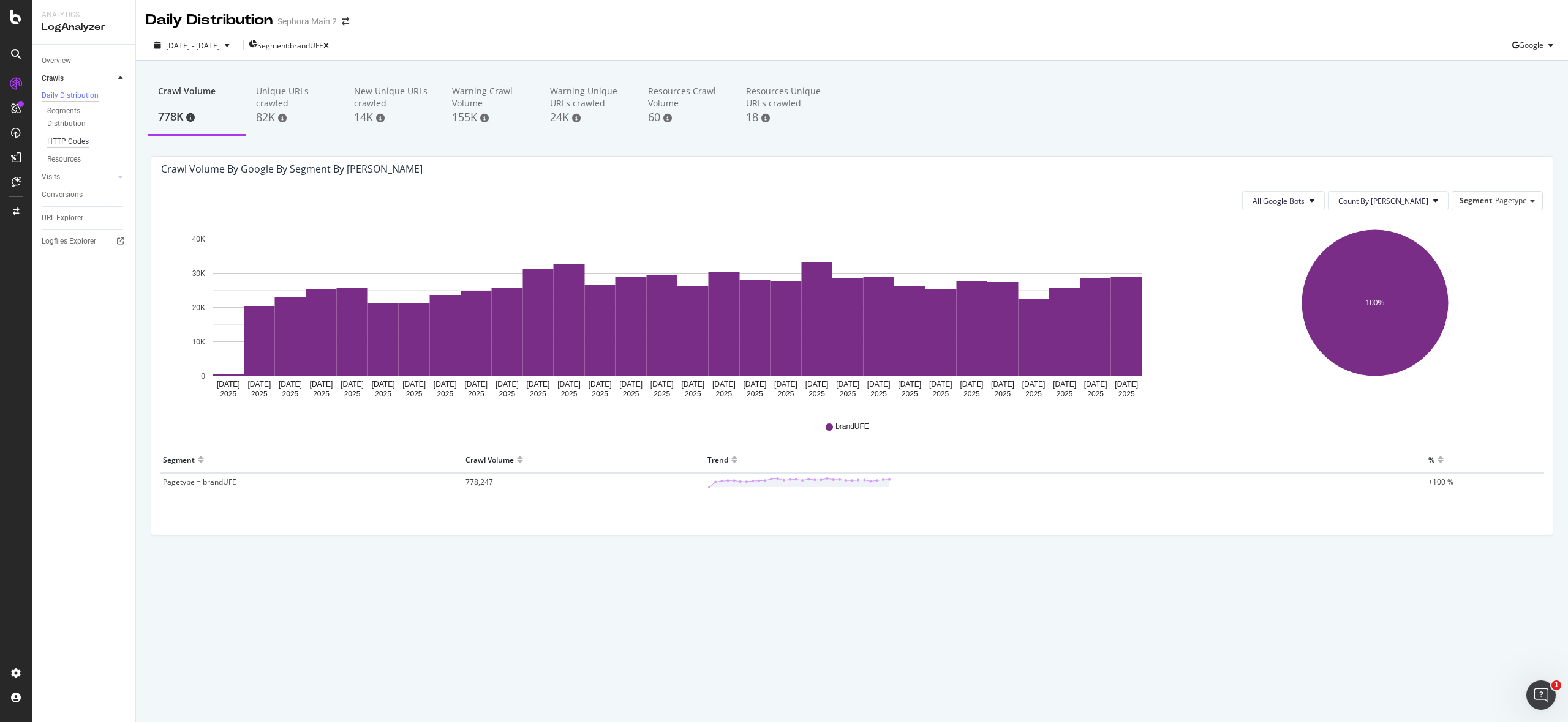
click at [65, 147] on div "HTTP Codes" at bounding box center [68, 141] width 41 height 13
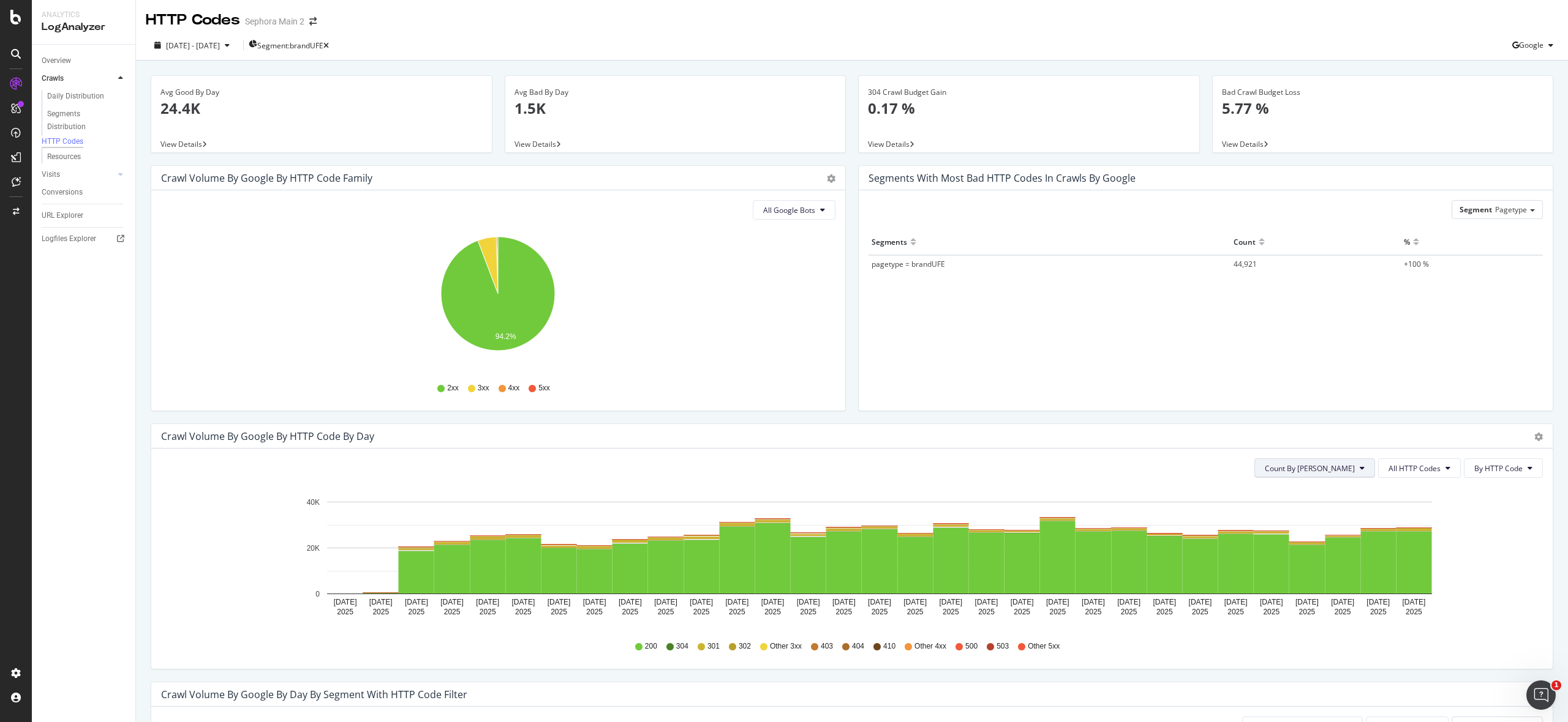
click at [1359, 472] on icon at bounding box center [1361, 468] width 5 height 8
click at [1404, 473] on span "All HTTP Codes" at bounding box center [1414, 468] width 52 height 11
click at [1431, 561] on span "3xx family" at bounding box center [1420, 561] width 62 height 11
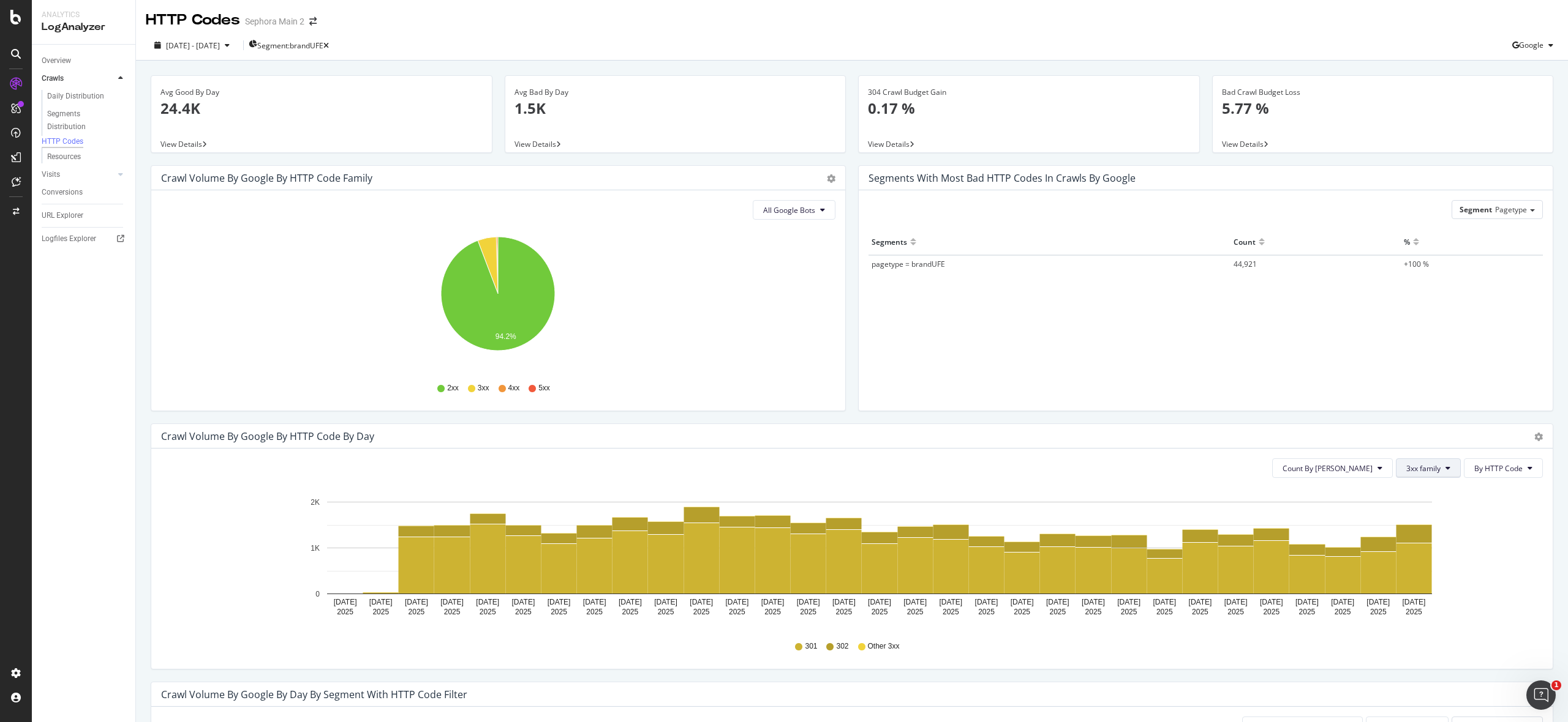
click at [1433, 467] on span "3xx family" at bounding box center [1423, 468] width 35 height 11
click at [1441, 582] on span "4xx family" at bounding box center [1437, 584] width 62 height 11
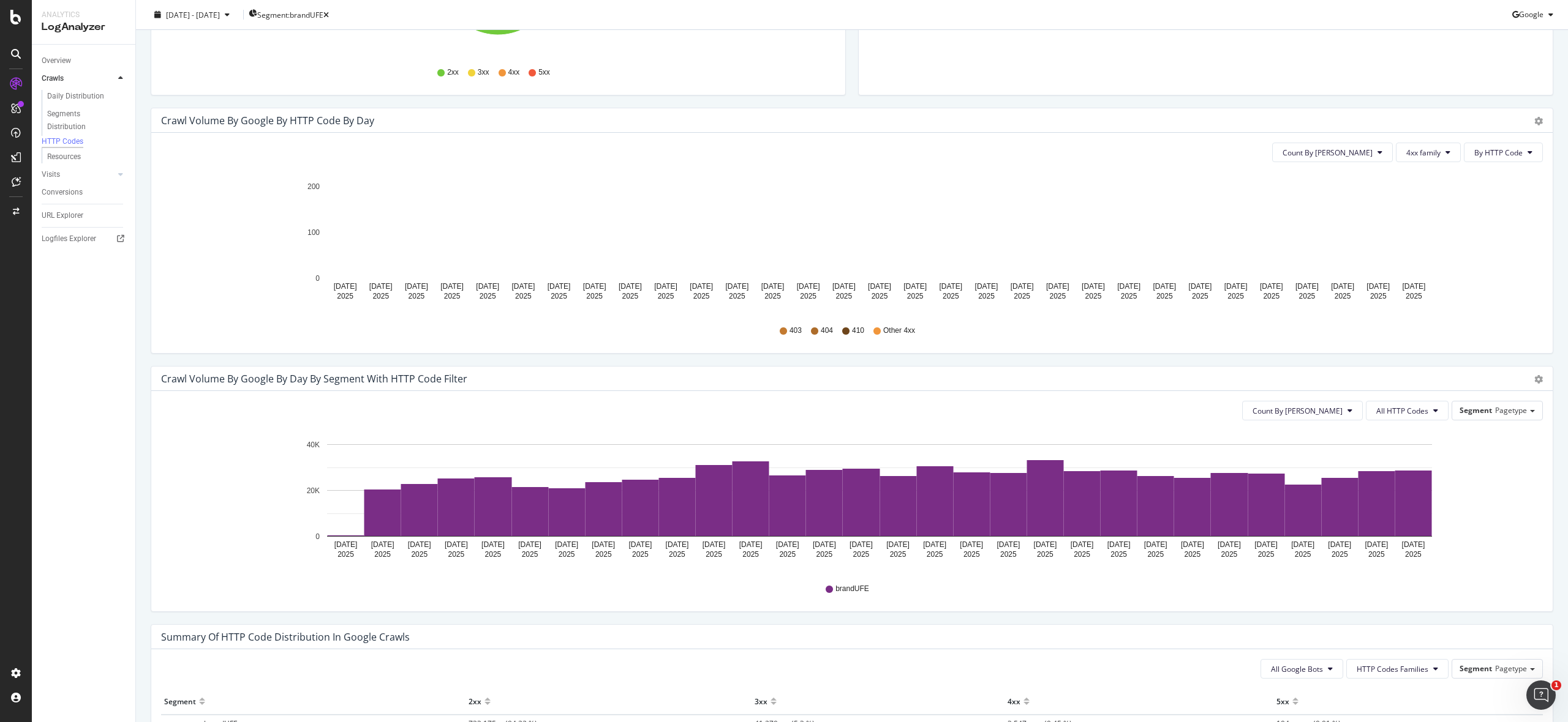
scroll to position [545, 0]
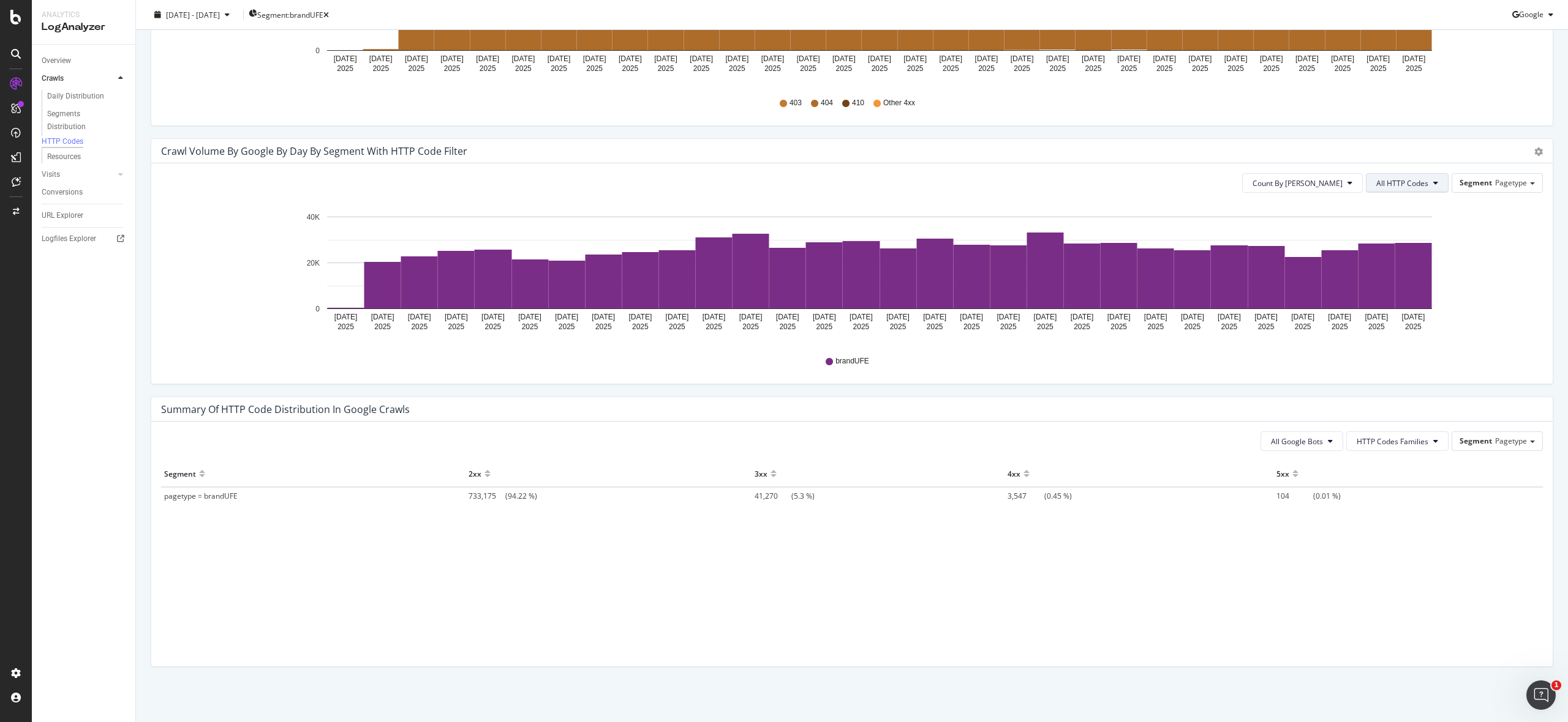
click at [1437, 183] on icon at bounding box center [1435, 183] width 5 height 8
click at [1402, 323] on div "404" at bounding box center [1407, 332] width 81 height 18
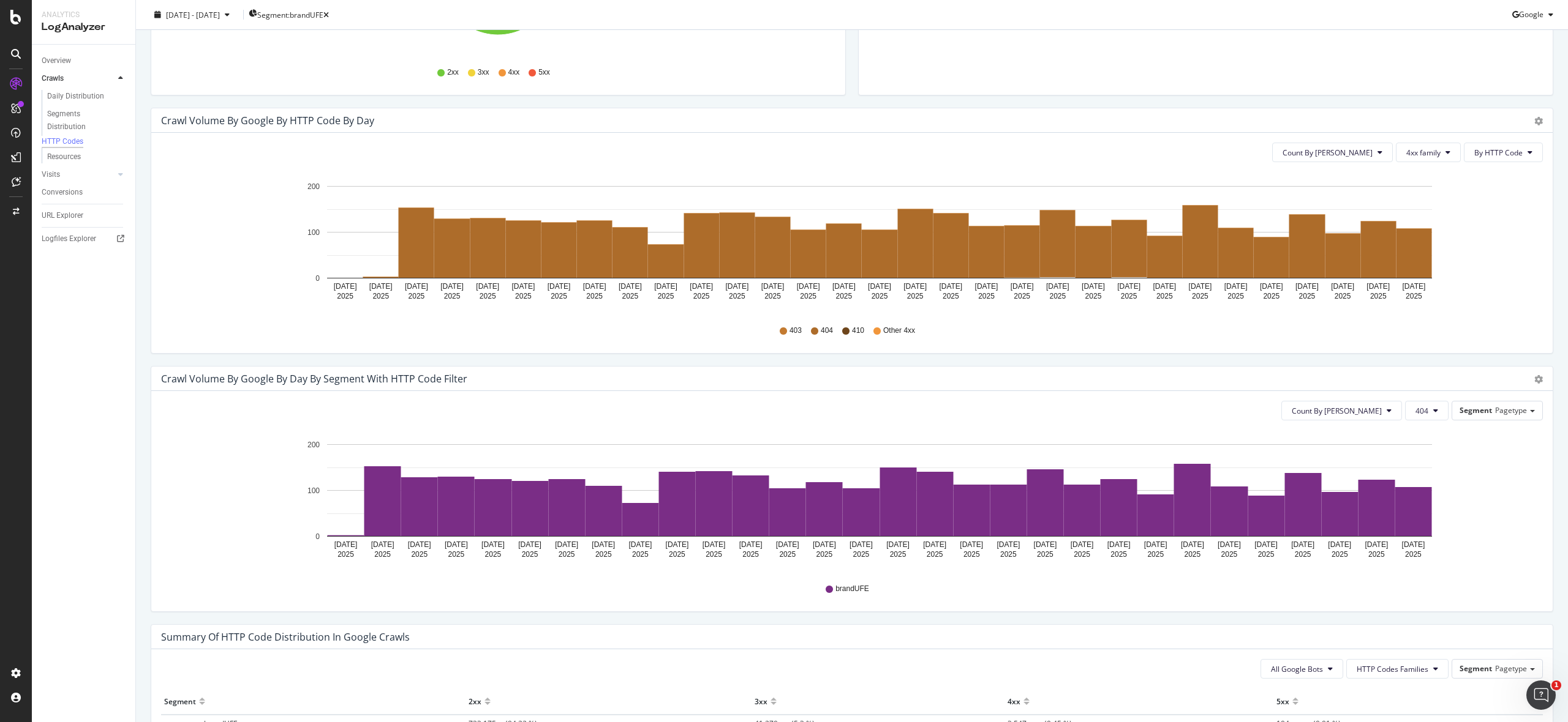
scroll to position [314, 0]
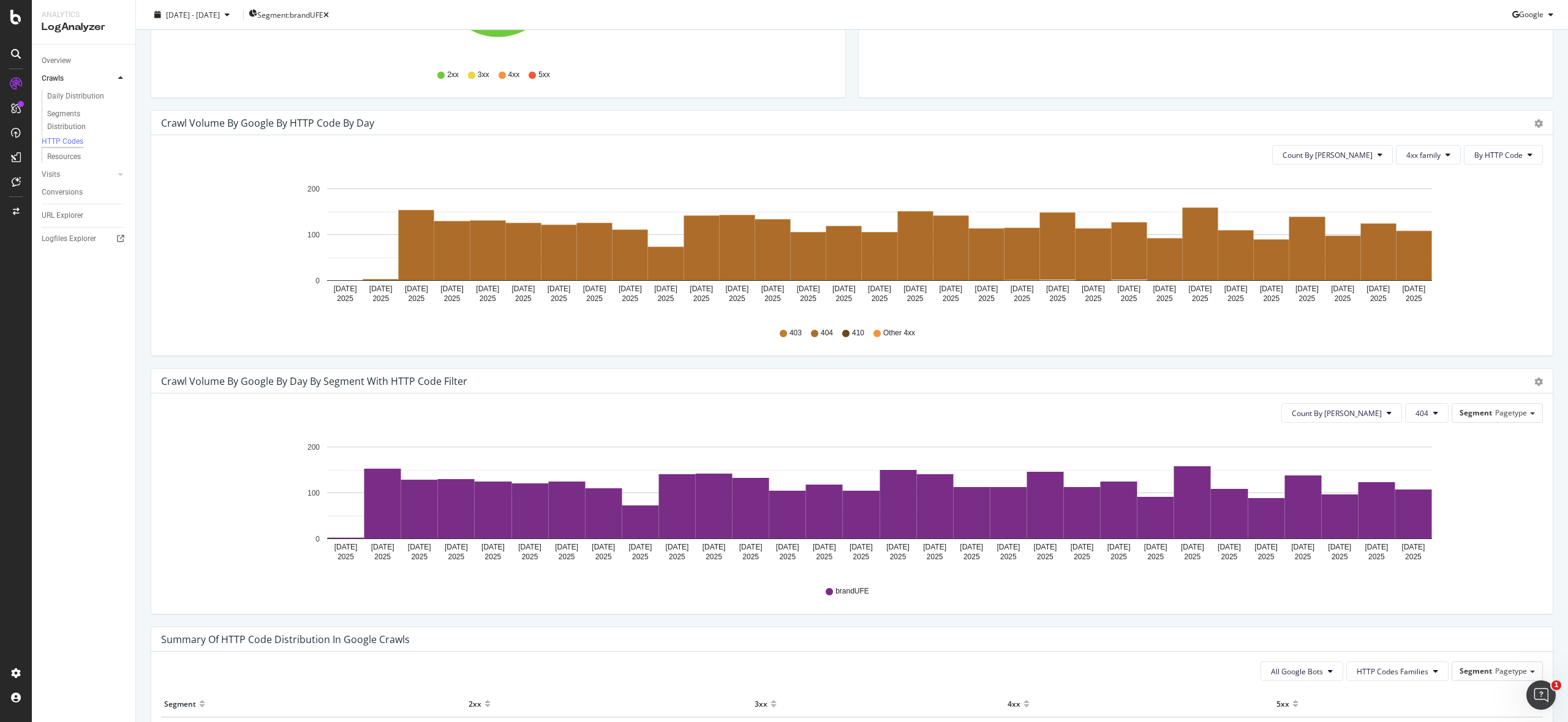
click at [1448, 562] on icon "[DATE] [DATE] [DATE] [DATE] [DATE] [DATE] [DATE] [DATE] [DATE] [DATE] [DATE] [D…" at bounding box center [851, 504] width 1381 height 142
